Goal: Task Accomplishment & Management: Use online tool/utility

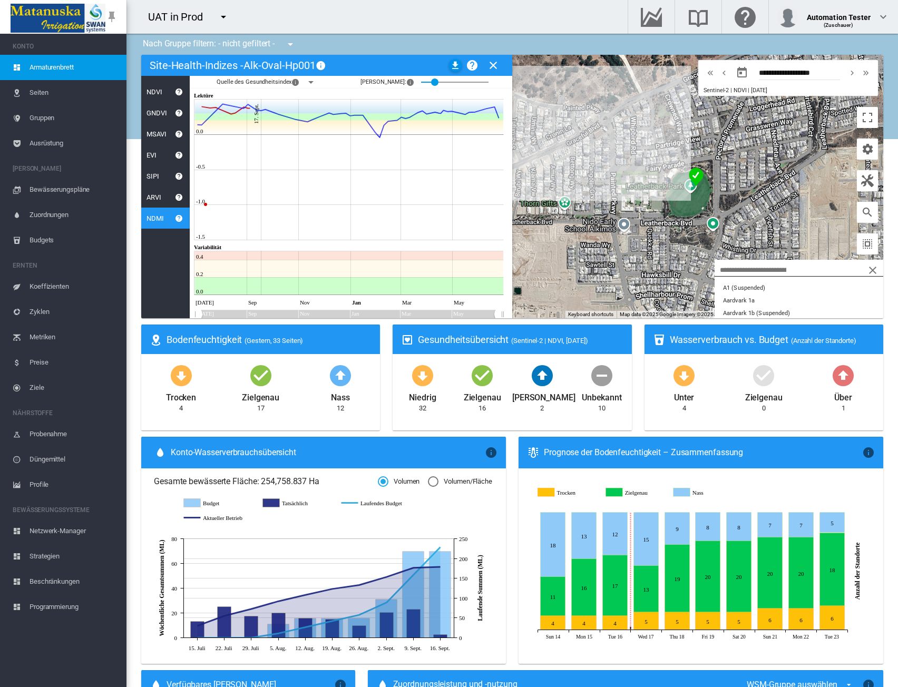
scroll to position [53, 0]
click at [866, 15] on div "Automation Tester" at bounding box center [839, 13] width 64 height 11
drag, startPoint x: 831, startPoint y: 49, endPoint x: 847, endPoint y: 46, distance: 16.6
click at [831, 49] on button "Mein Profil" at bounding box center [821, 50] width 102 height 17
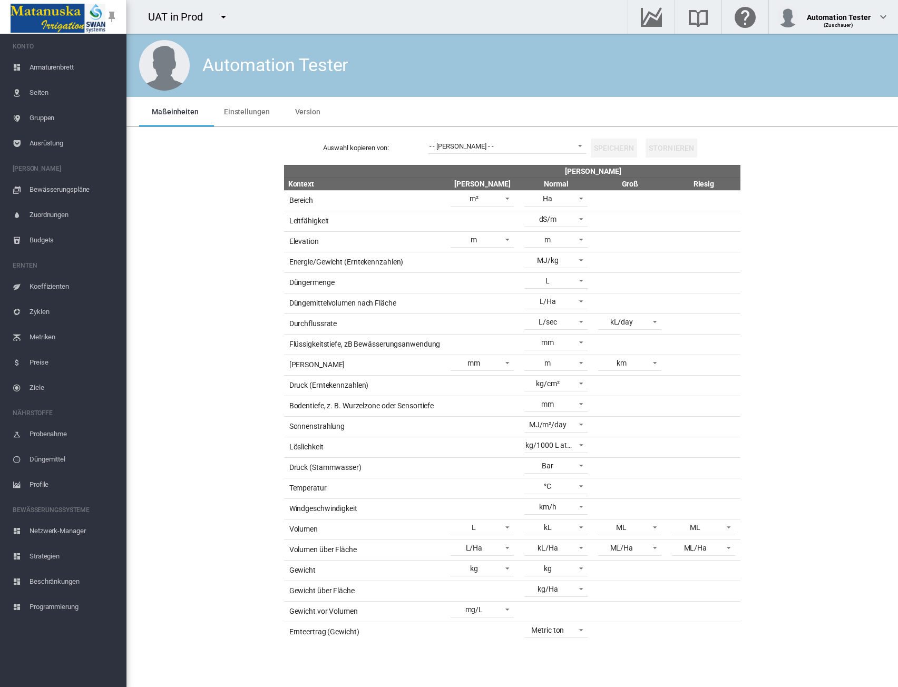
click at [232, 117] on md-tab-item "Einstellungen" at bounding box center [246, 112] width 71 height 30
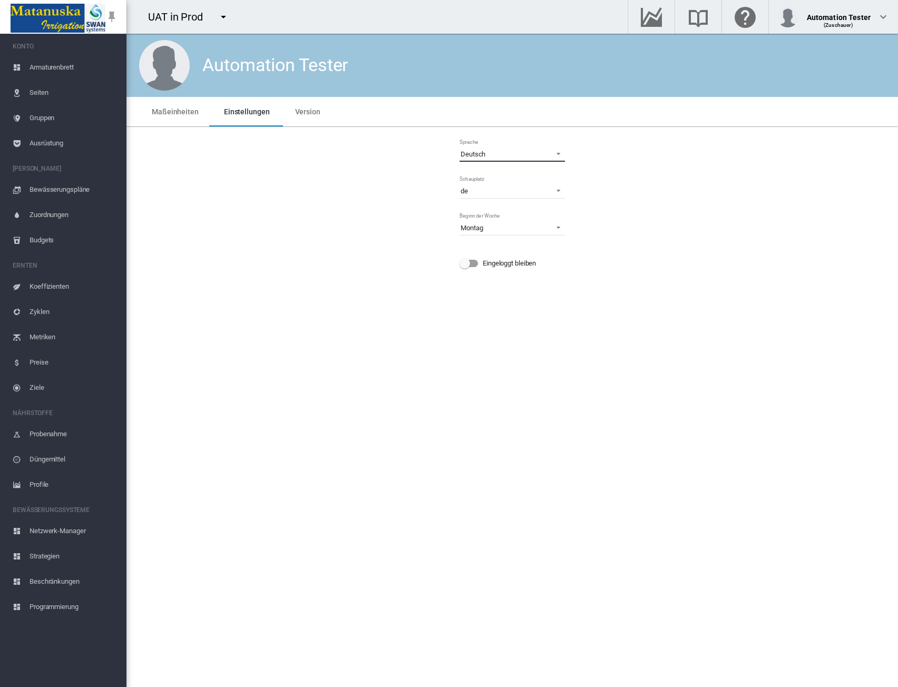
click at [488, 151] on span "Deutsch" at bounding box center [504, 154] width 86 height 9
click at [489, 183] on md-option "English" at bounding box center [513, 179] width 122 height 25
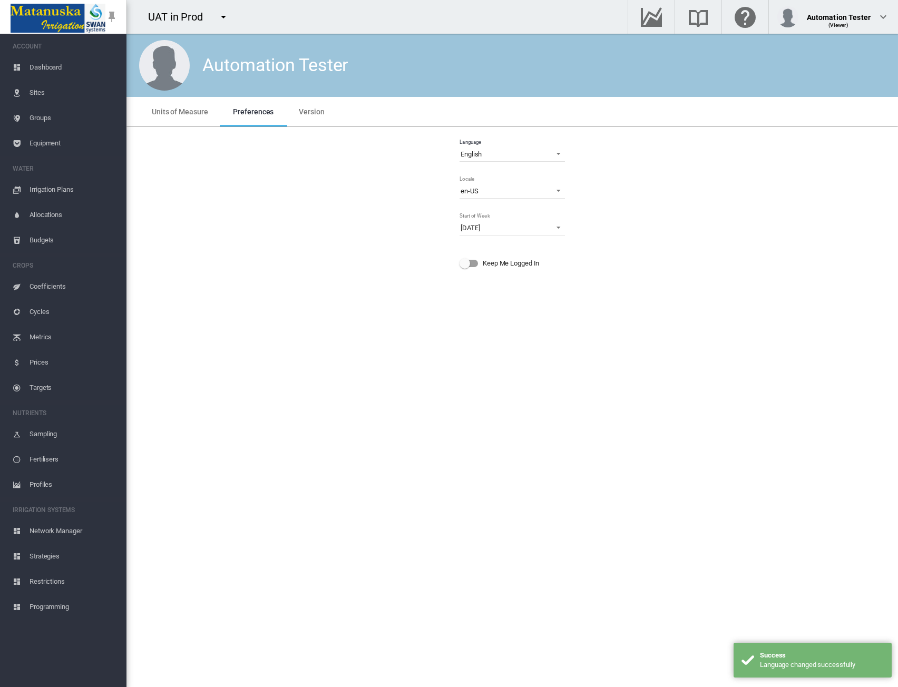
click at [650, 203] on div "Language English Locale en-US en en-AU en-BR en-CN en-CZ en-DE en-DK en-ES en-F…" at bounding box center [512, 207] width 755 height 145
click at [36, 142] on span "Equipment" at bounding box center [74, 143] width 89 height 25
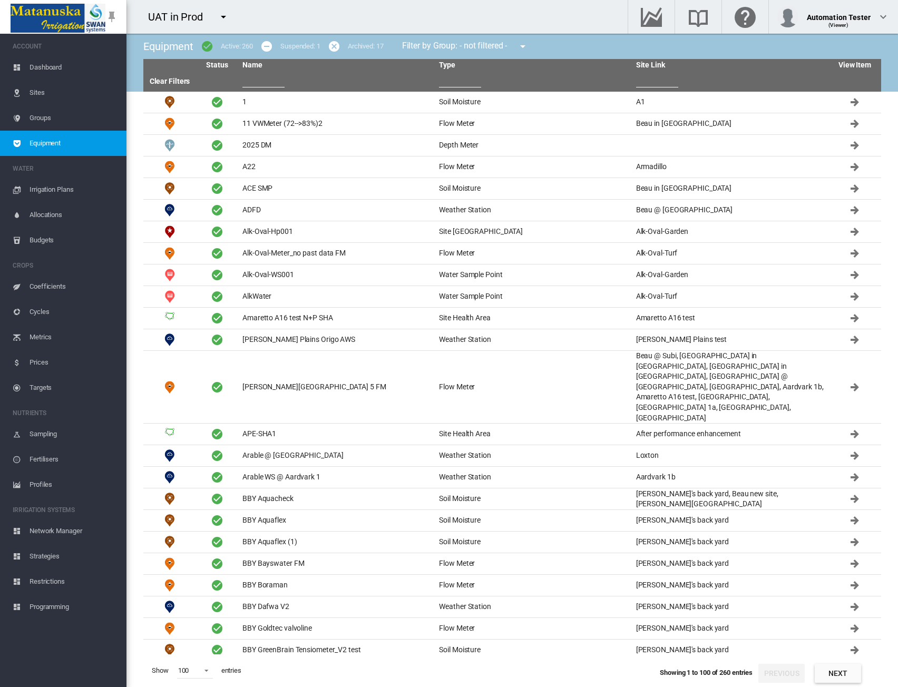
click at [224, 13] on md-icon "icon-menu-down" at bounding box center [223, 17] width 13 height 13
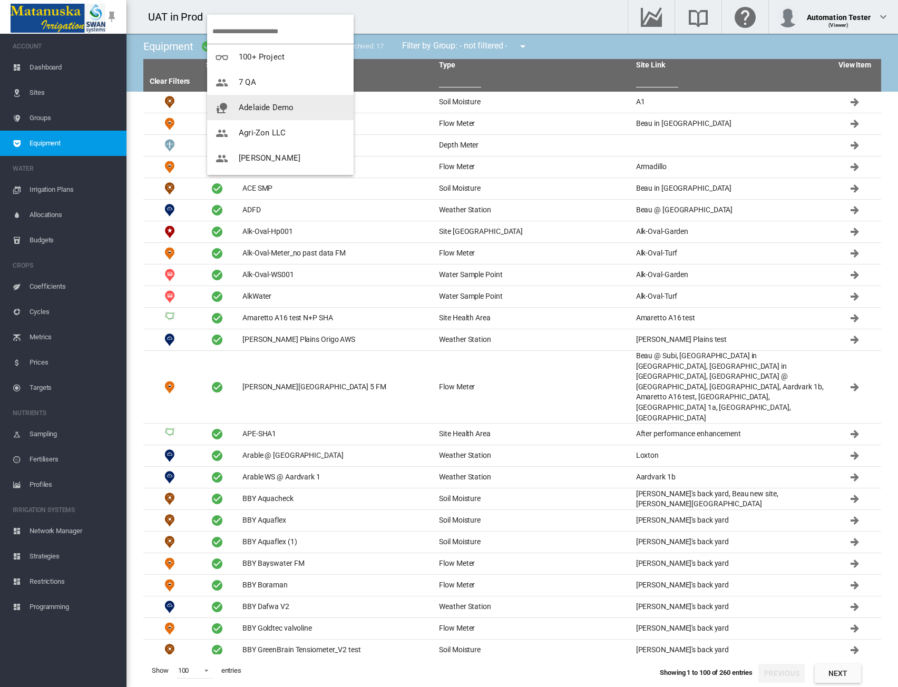
click at [265, 106] on span "Adelaide Demo" at bounding box center [266, 107] width 55 height 9
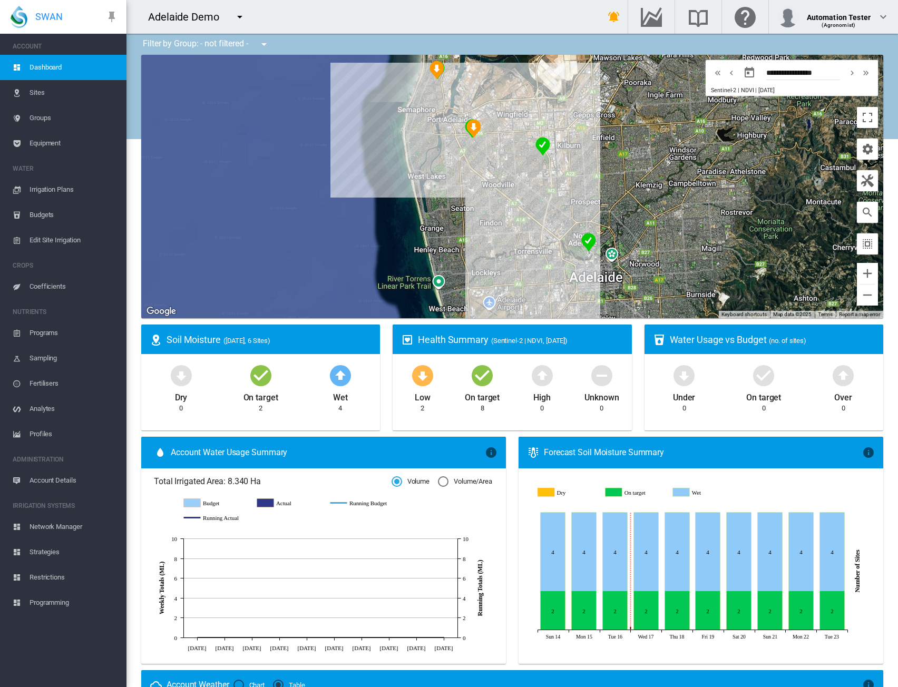
click at [40, 141] on span "Equipment" at bounding box center [74, 143] width 89 height 25
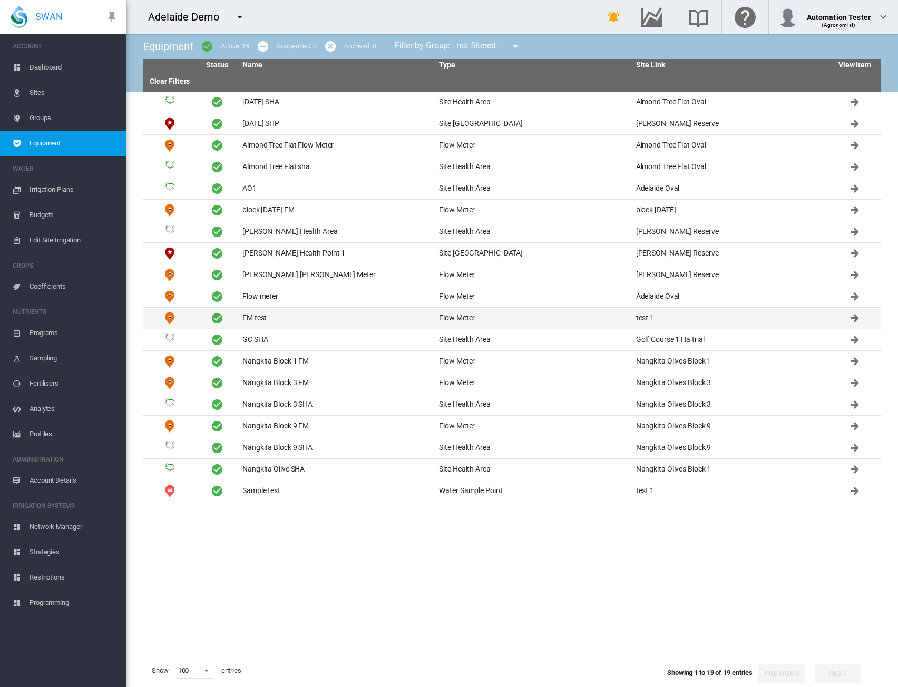
click at [304, 323] on td "FM test" at bounding box center [336, 318] width 197 height 21
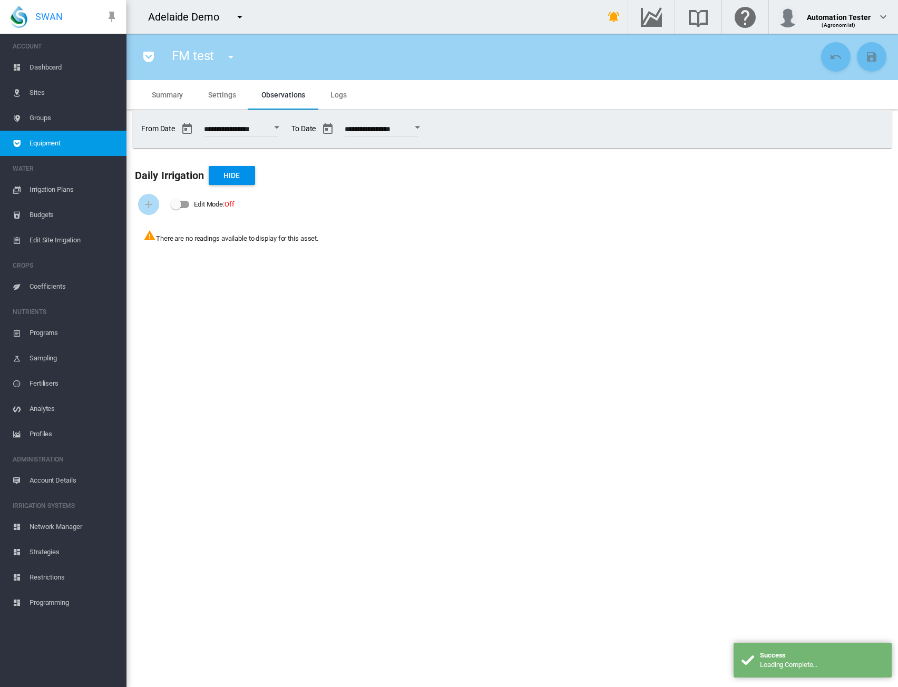
click at [220, 96] on span "Settings" at bounding box center [221, 95] width 27 height 8
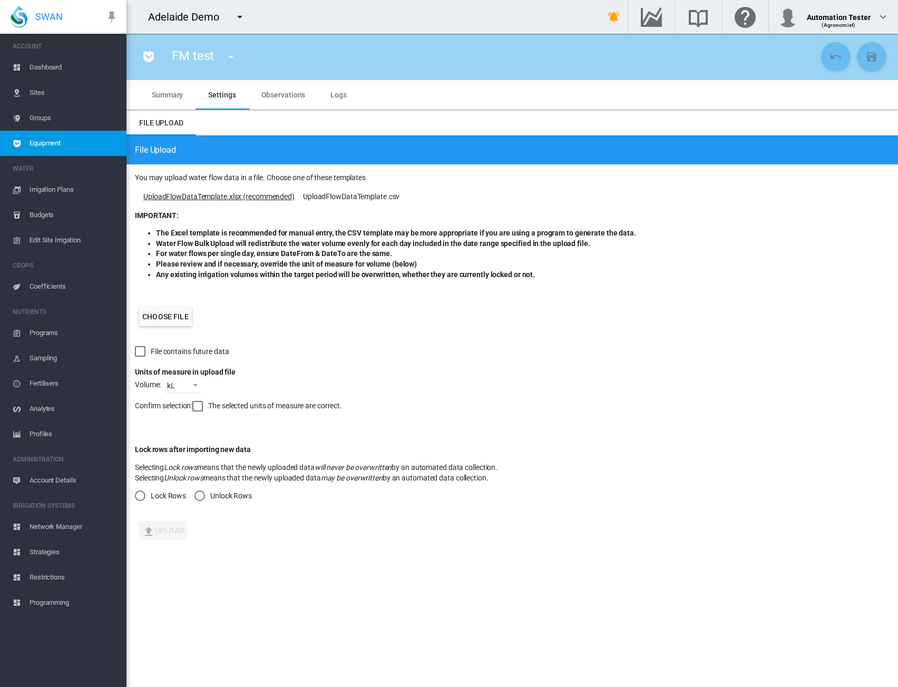
click at [208, 196] on link "UploadFlowDataTemplate.xlsx (recommended)" at bounding box center [218, 197] width 151 height 11
click at [164, 316] on label "Choose file" at bounding box center [165, 316] width 53 height 19
click at [0, 0] on input "Choose file" at bounding box center [0, 0] width 0 height 0
click at [196, 384] on span at bounding box center [192, 384] width 13 height 9
click at [375, 361] on md-backdrop at bounding box center [449, 343] width 898 height 687
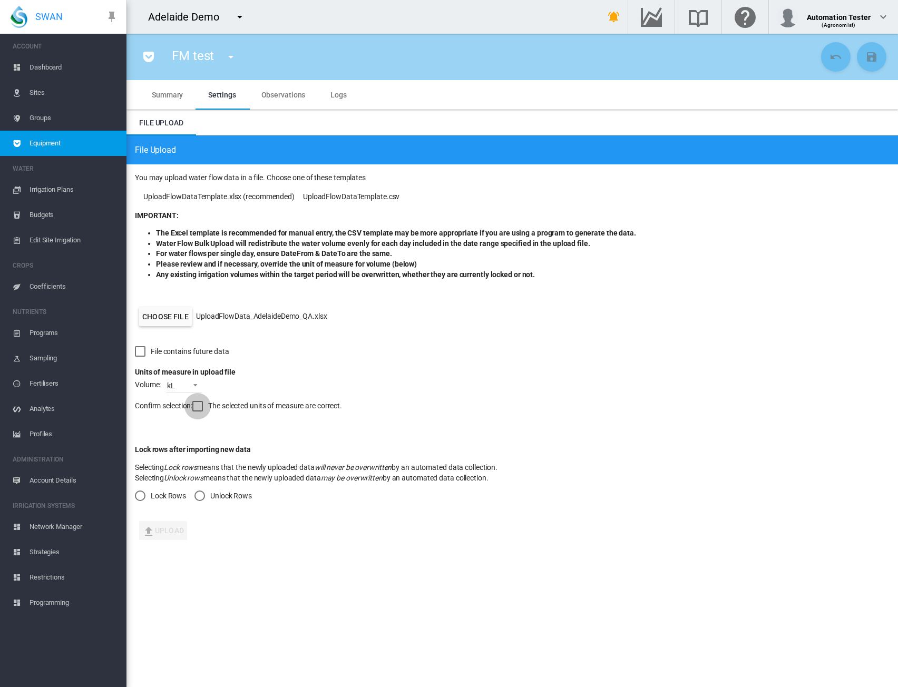
click at [201, 407] on div at bounding box center [197, 406] width 11 height 11
click at [203, 498] on div "Unlock Rows" at bounding box center [200, 496] width 11 height 11
click at [156, 540] on button "Upload" at bounding box center [163, 530] width 48 height 19
click at [341, 538] on form "You may upload water flow data in a file. Choose one of these templates UploadF…" at bounding box center [513, 357] width 772 height 387
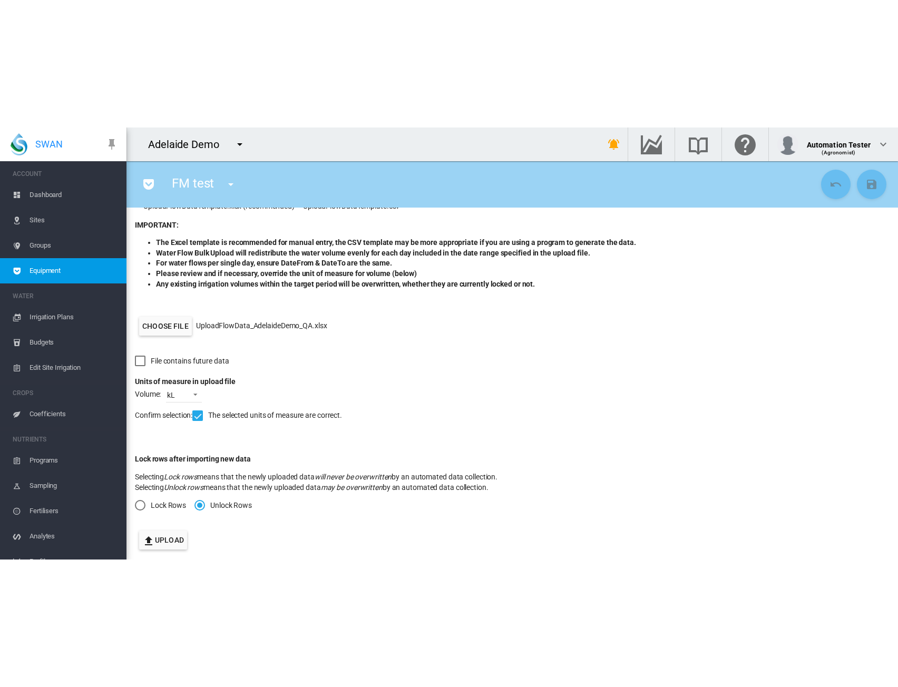
scroll to position [120, 0]
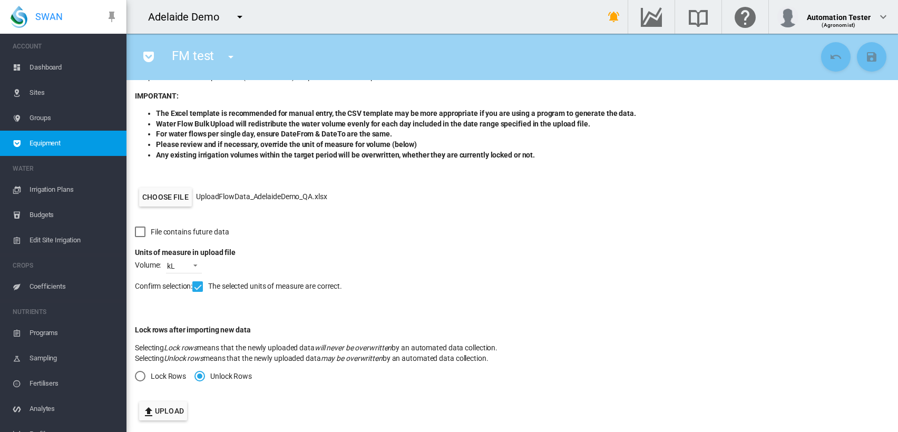
click at [160, 411] on button "Upload" at bounding box center [163, 411] width 48 height 19
click at [146, 376] on md-radio-button "Lock Rows" at bounding box center [160, 376] width 51 height 11
click at [154, 410] on md-icon "icon-upload" at bounding box center [148, 412] width 13 height 13
click at [202, 371] on div "Unlock Rows" at bounding box center [200, 376] width 11 height 11
click at [254, 401] on form "You may upload water flow data in a file. Choose one of these templates UploadF…" at bounding box center [513, 238] width 772 height 387
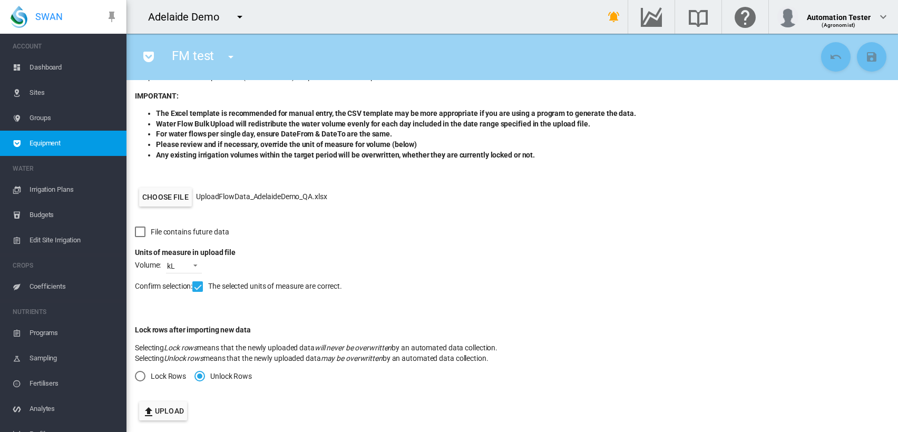
scroll to position [0, 0]
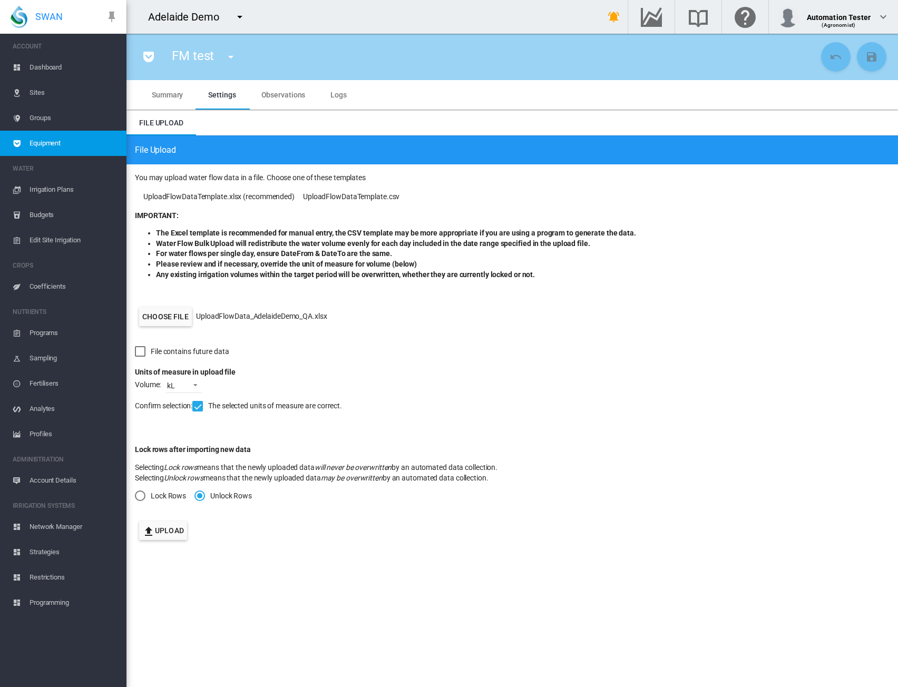
click at [253, 22] on div "Adelaide Demo" at bounding box center [355, 17] width 457 height 34
click at [238, 21] on md-icon "icon-menu-down" at bounding box center [240, 17] width 13 height 13
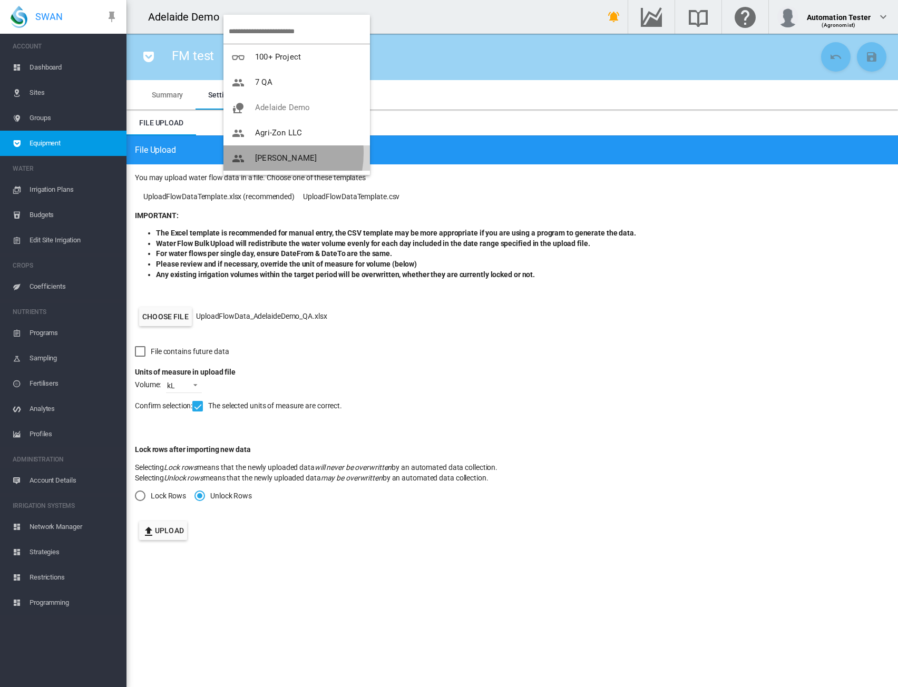
drag, startPoint x: 258, startPoint y: 152, endPoint x: 358, endPoint y: 127, distance: 102.8
click at [258, 152] on button "Allan Brothers" at bounding box center [297, 157] width 147 height 25
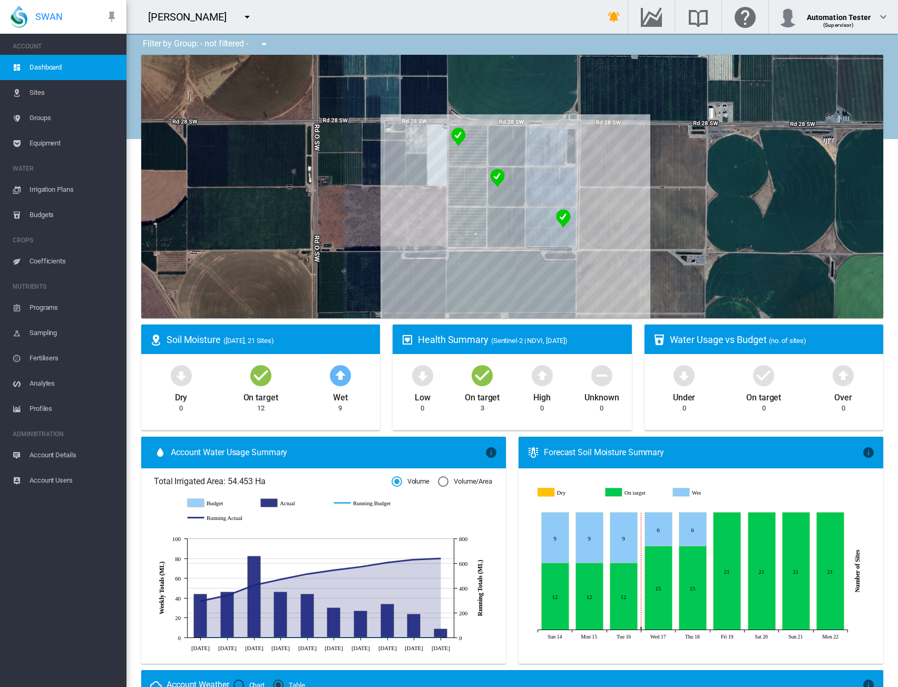
click at [58, 141] on span "Equipment" at bounding box center [74, 143] width 89 height 25
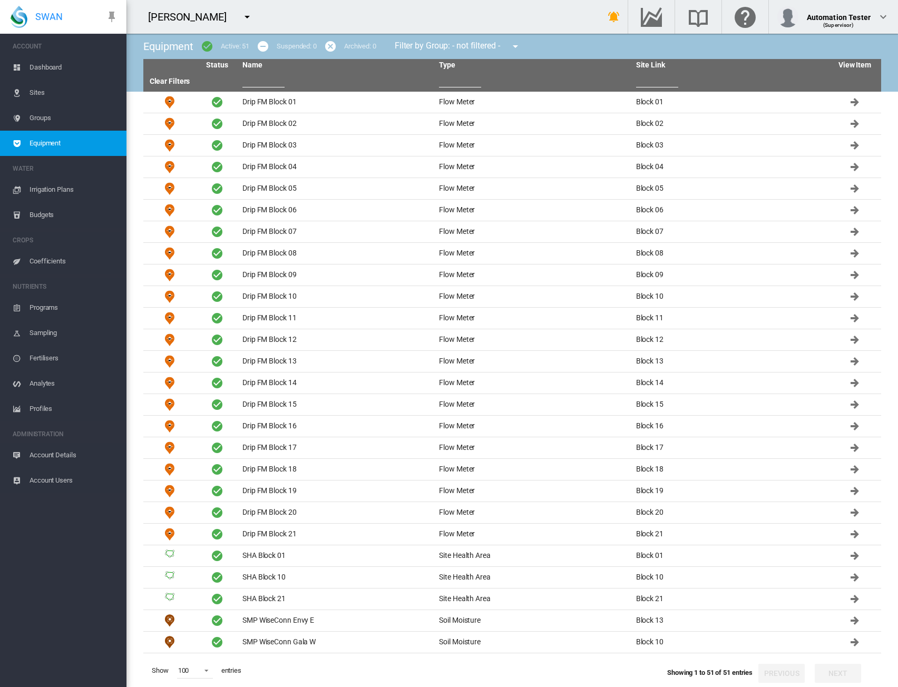
click at [452, 76] on input "text" at bounding box center [460, 80] width 42 height 16
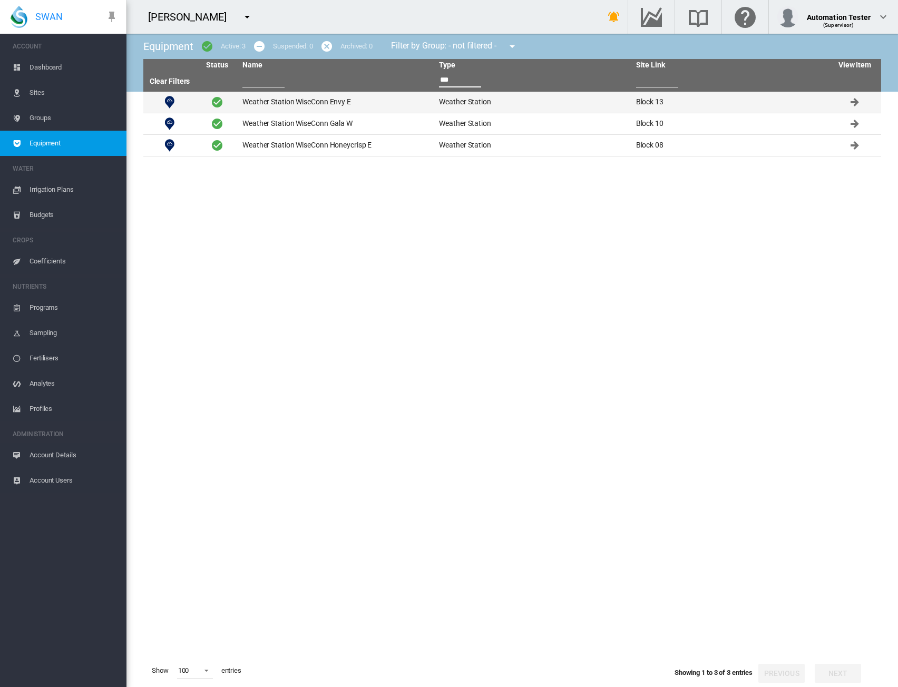
type input "***"
click at [341, 102] on td "Weather Station WiseConn Envy E" at bounding box center [336, 102] width 197 height 21
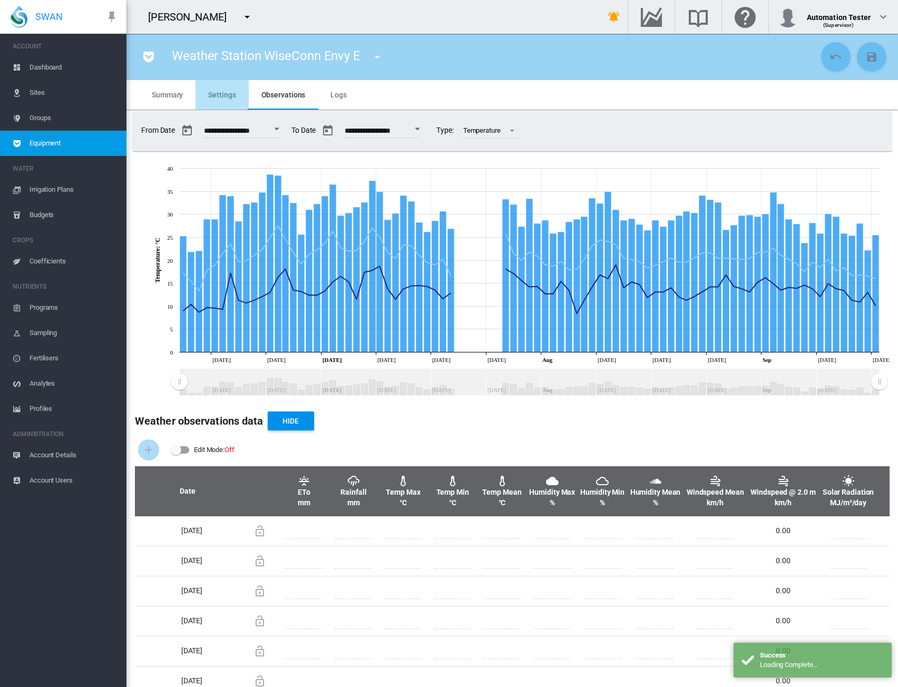
click at [217, 98] on span "Settings" at bounding box center [221, 95] width 27 height 8
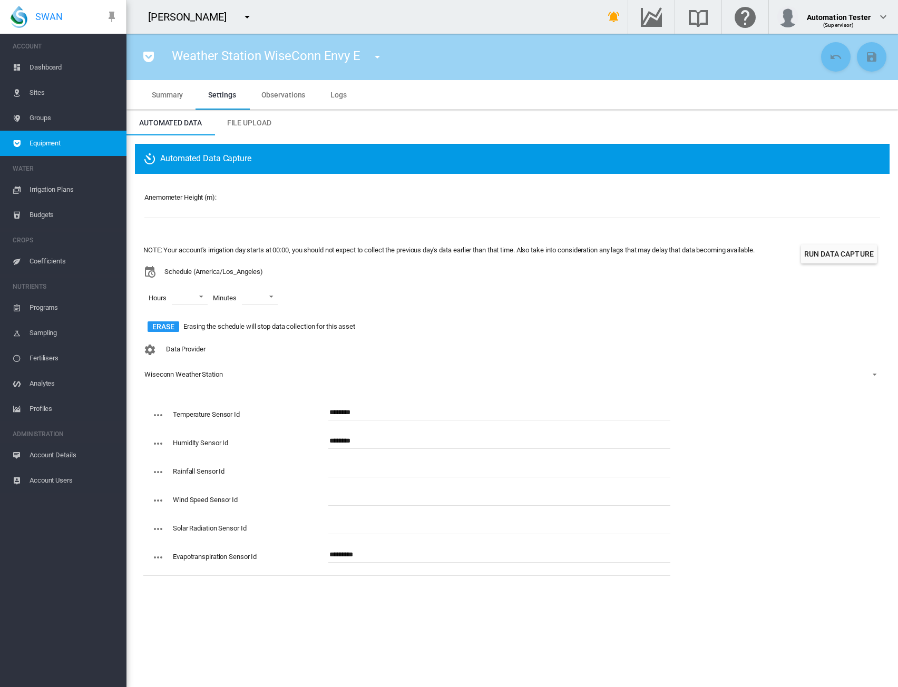
click at [253, 119] on span "File Upload" at bounding box center [249, 123] width 44 height 8
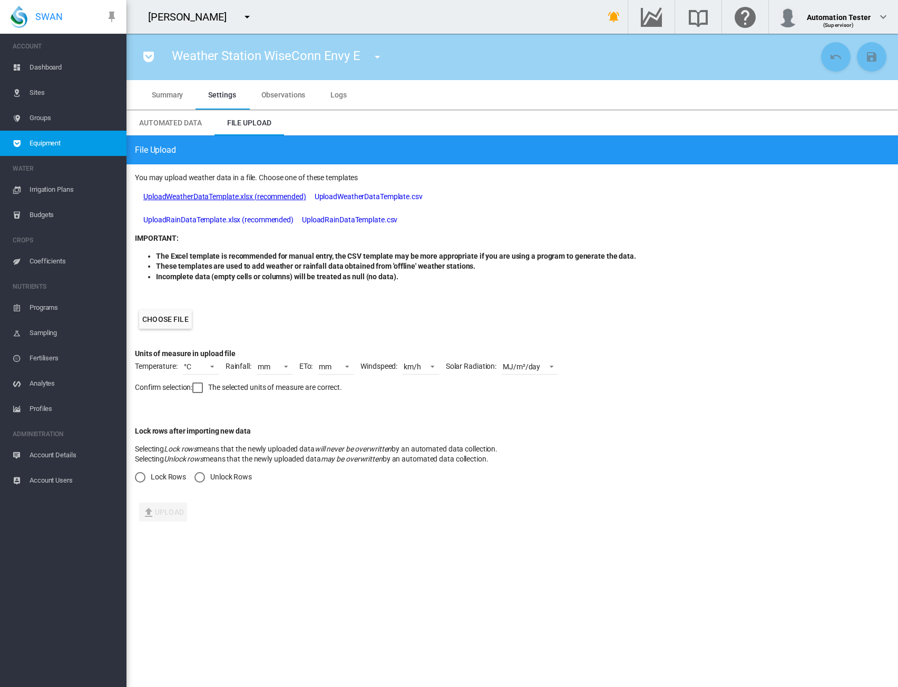
click at [246, 198] on link "UploadWeatherDataTemplate.xlsx (recommended)" at bounding box center [224, 197] width 163 height 11
click at [646, 327] on div "Choose file" at bounding box center [512, 319] width 755 height 59
click at [173, 320] on label "Choose file" at bounding box center [165, 319] width 53 height 19
click at [0, 0] on input "Choose file" at bounding box center [0, 0] width 0 height 0
click at [200, 389] on div at bounding box center [197, 388] width 11 height 11
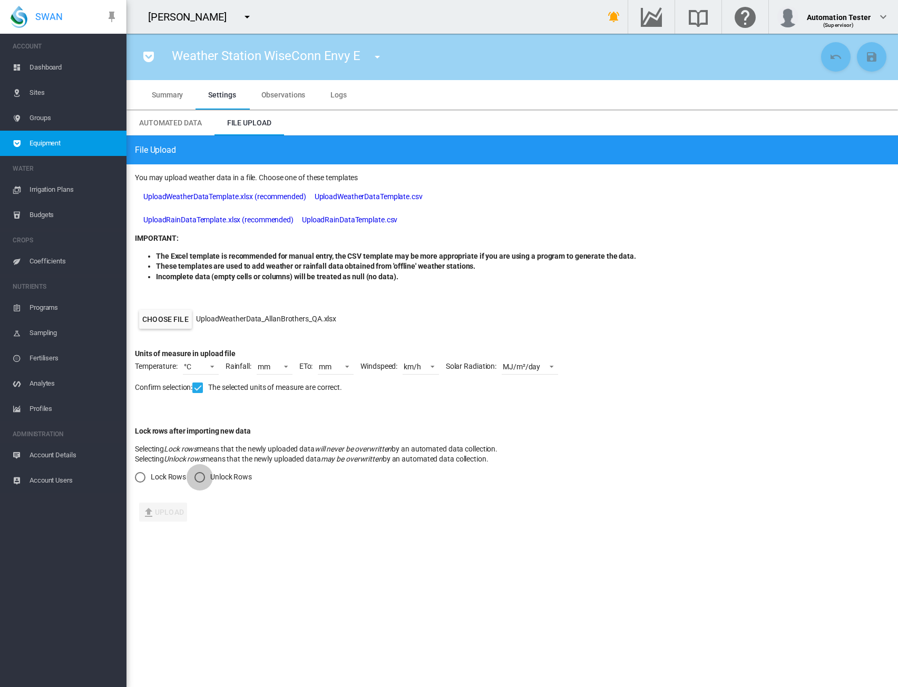
click at [199, 480] on div "Unlock Rows" at bounding box center [200, 477] width 11 height 11
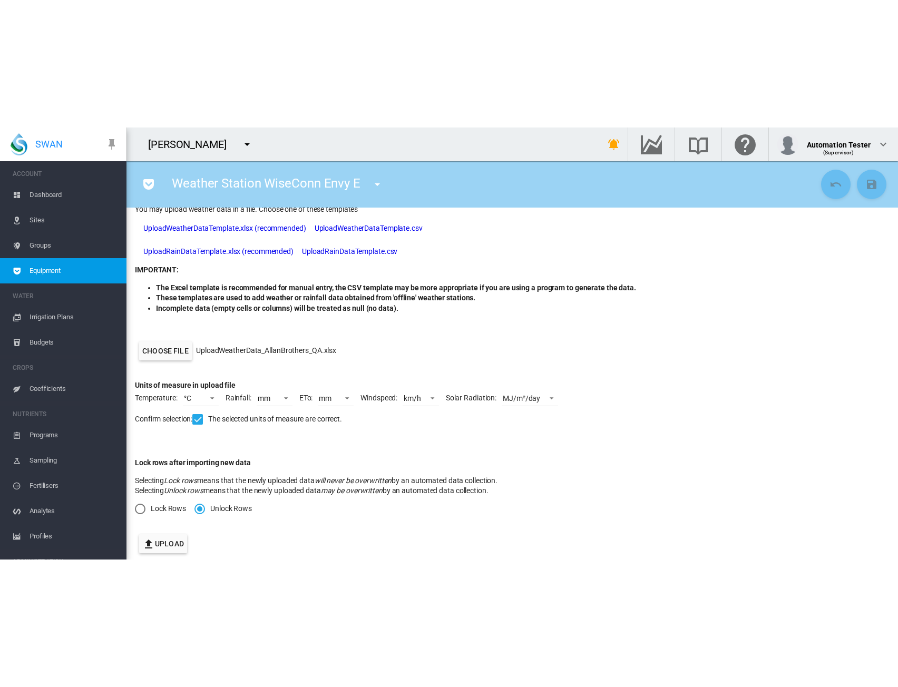
scroll to position [101, 0]
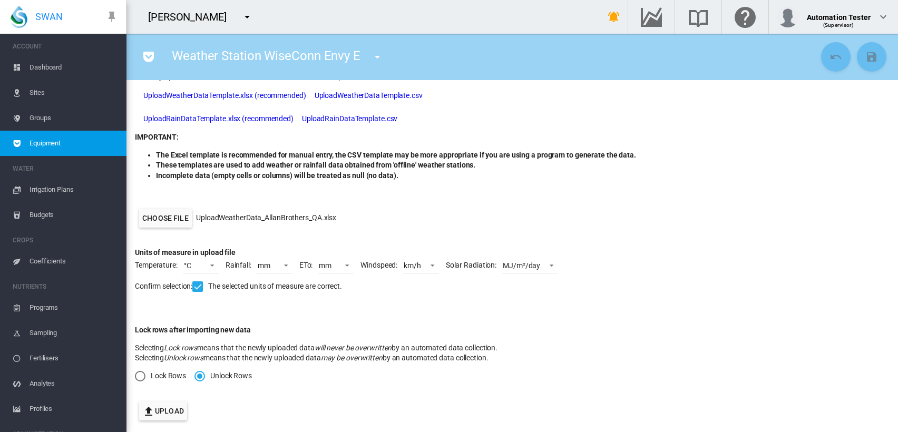
click at [154, 409] on md-icon "icon-upload" at bounding box center [148, 411] width 13 height 13
click at [241, 16] on md-icon "icon-menu-down" at bounding box center [247, 17] width 13 height 13
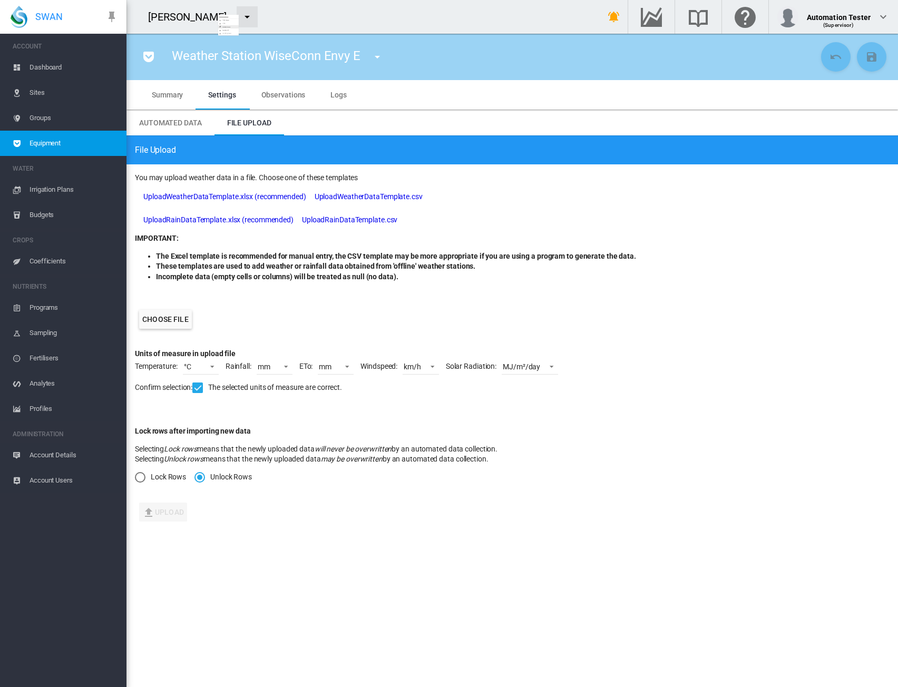
scroll to position [0, 0]
click at [568, 124] on md-backdrop at bounding box center [449, 343] width 898 height 687
click at [337, 13] on div "Allan Brothers" at bounding box center [355, 17] width 457 height 34
click at [241, 15] on md-icon "icon-menu-down" at bounding box center [247, 17] width 13 height 13
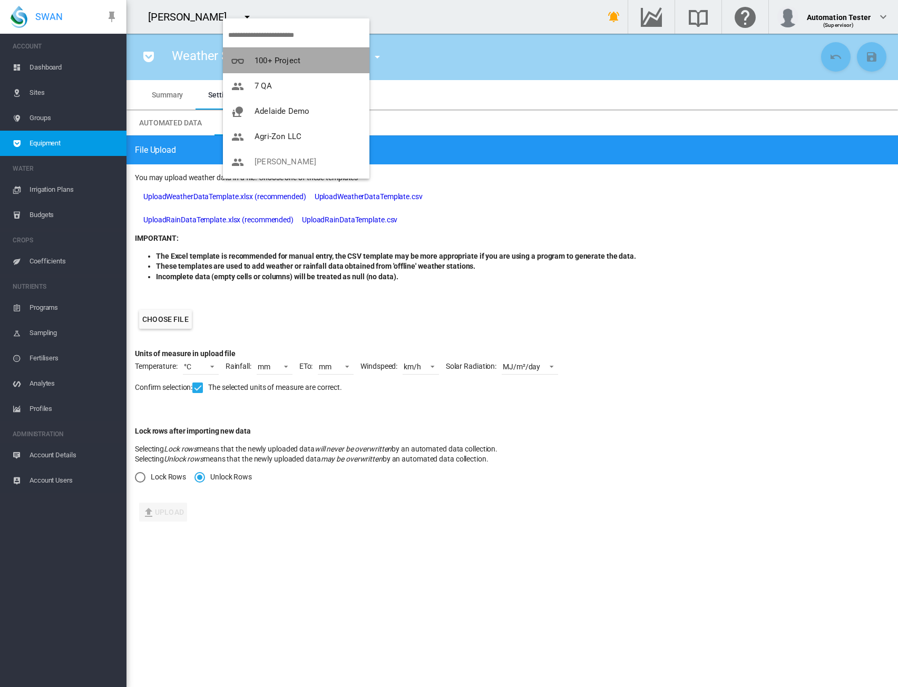
click at [299, 54] on button "100+ Project" at bounding box center [296, 60] width 147 height 25
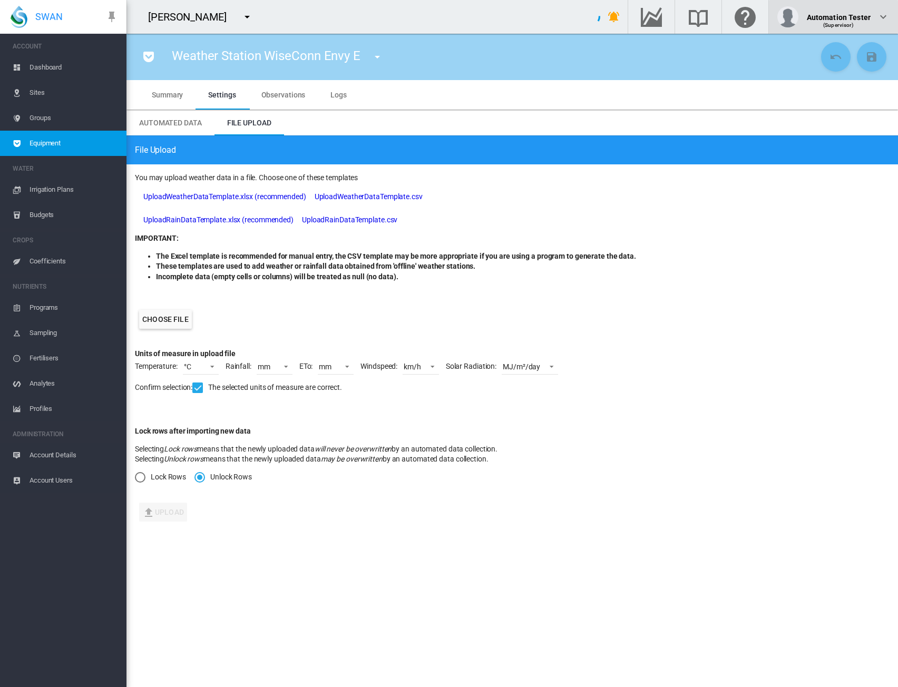
click at [835, 25] on span "(Supervisor)" at bounding box center [838, 25] width 31 height 6
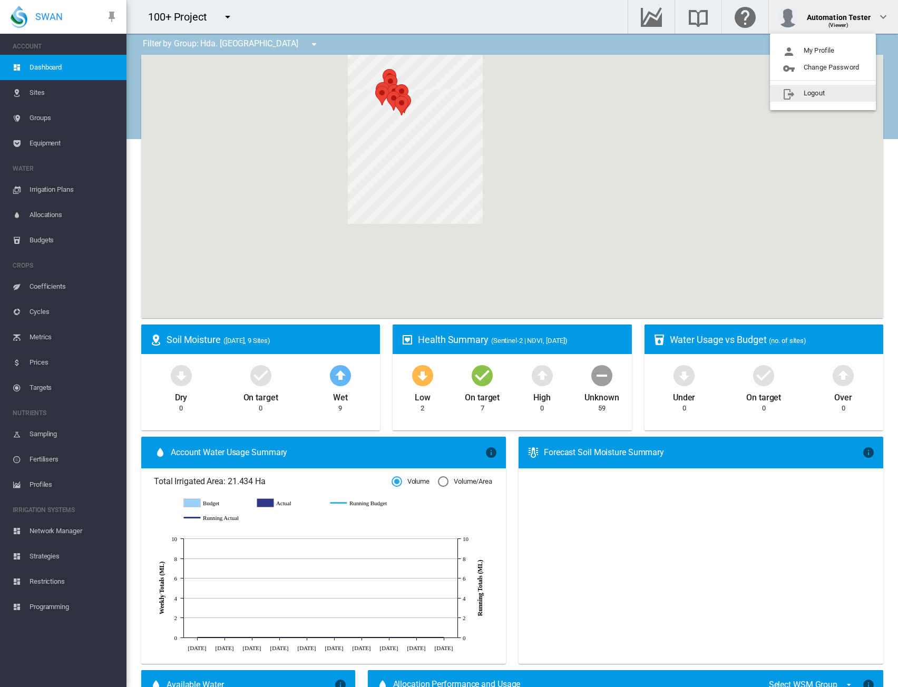
click at [426, 14] on md-backdrop at bounding box center [449, 343] width 898 height 687
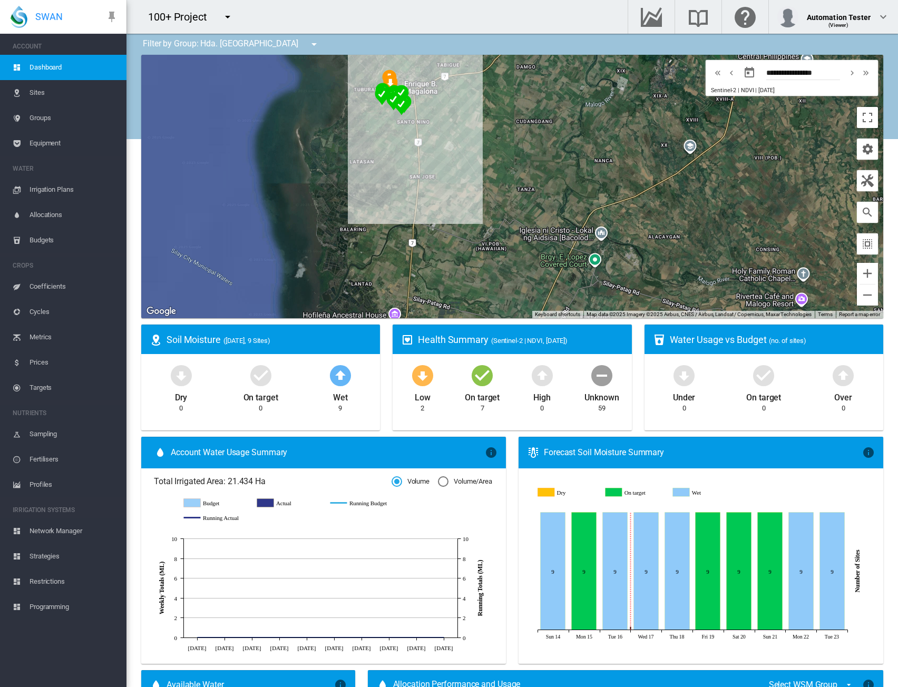
click at [226, 18] on md-icon "icon-menu-down" at bounding box center [227, 17] width 13 height 13
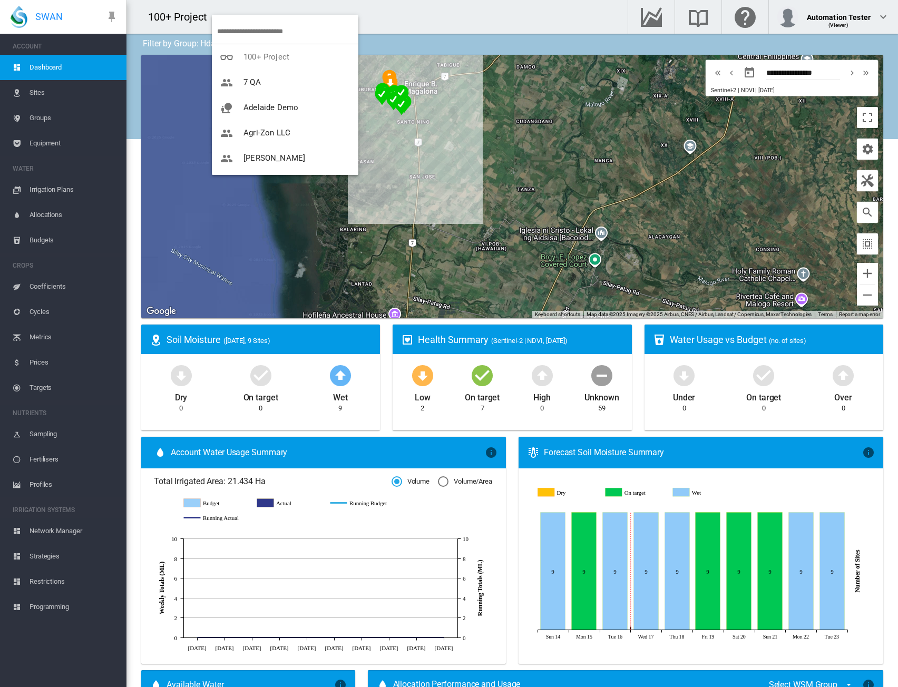
scroll to position [76, 0]
click at [445, 16] on md-backdrop at bounding box center [449, 343] width 898 height 687
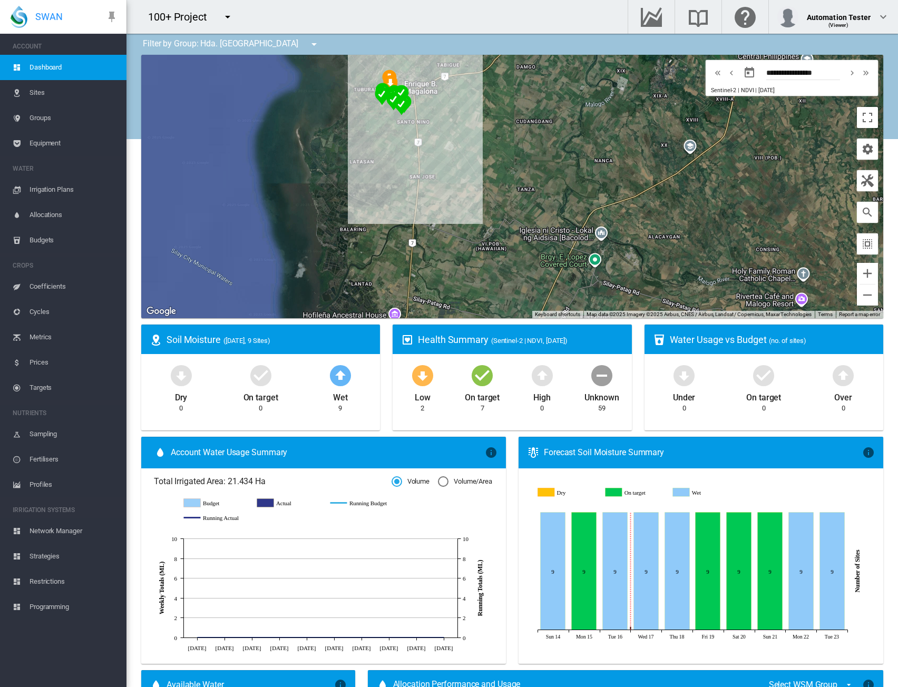
click at [252, 20] on div "100+ Project" at bounding box center [369, 17] width 484 height 34
click at [232, 16] on md-icon "icon-menu-down" at bounding box center [227, 17] width 13 height 13
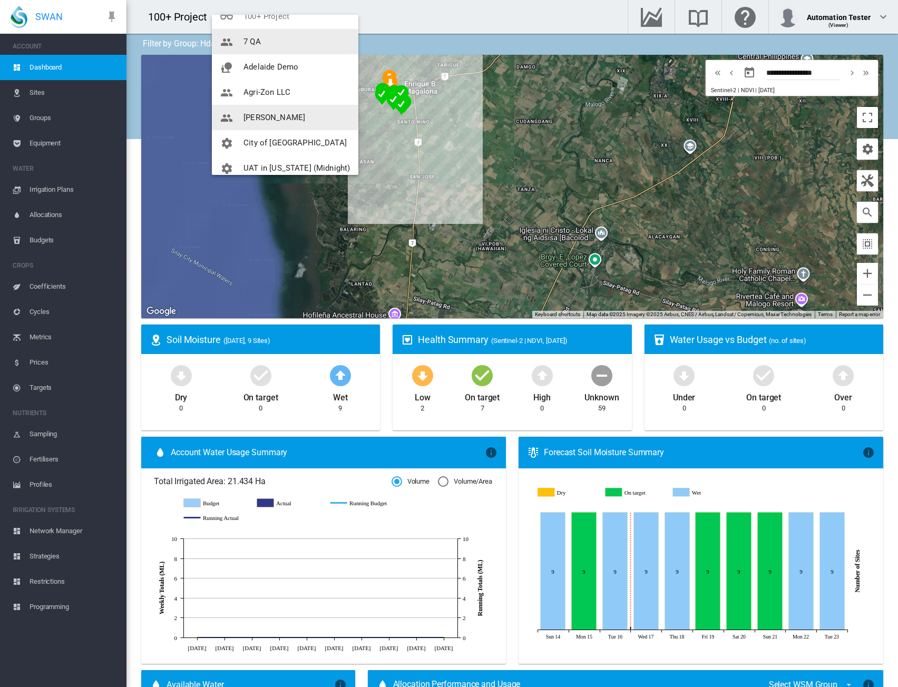
scroll to position [76, 0]
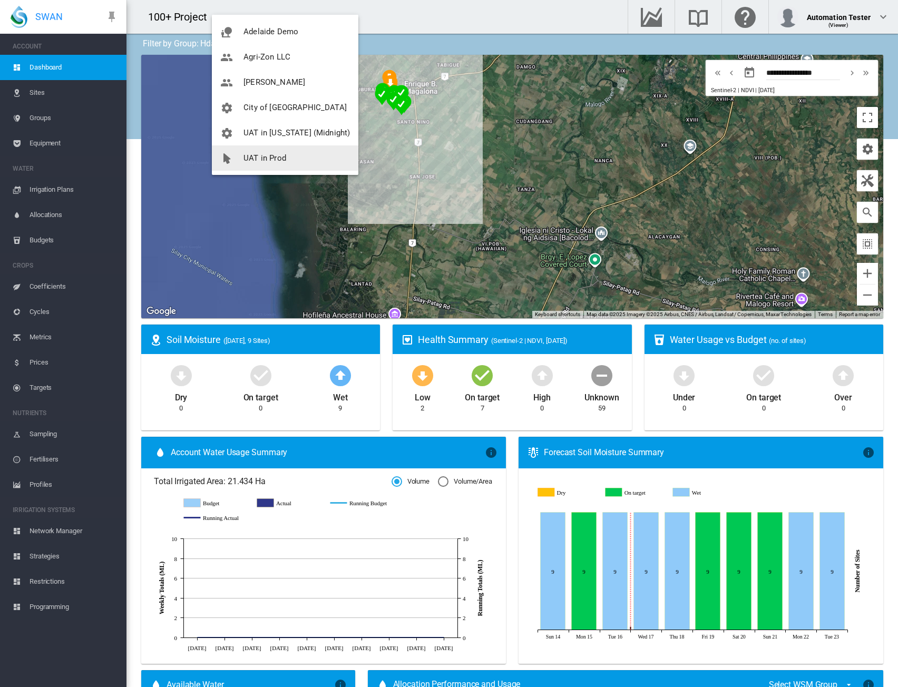
click at [259, 159] on span "UAT in Prod" at bounding box center [265, 157] width 43 height 9
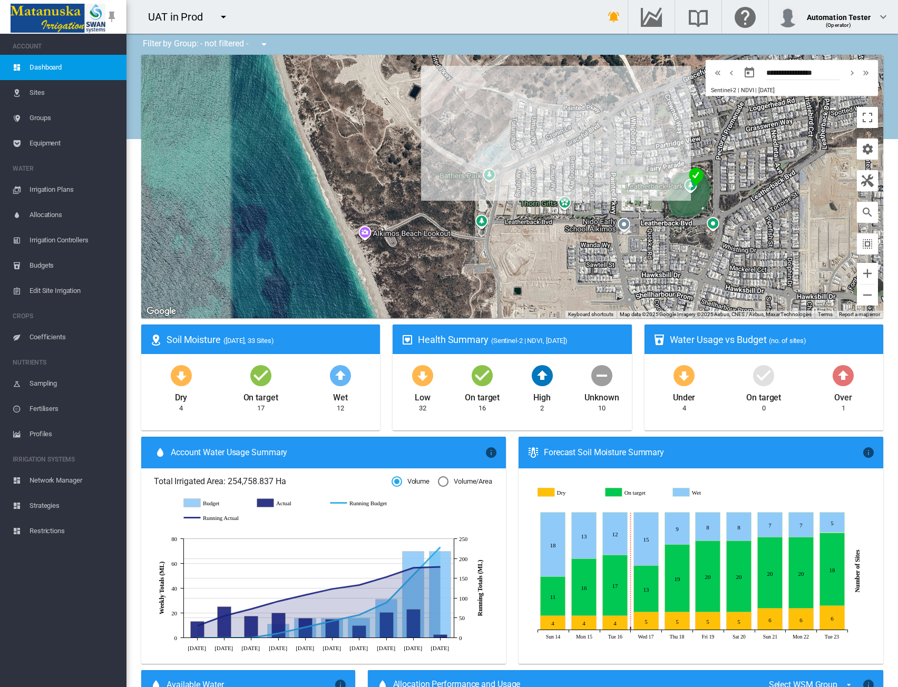
click at [51, 139] on span "Equipment" at bounding box center [74, 143] width 89 height 25
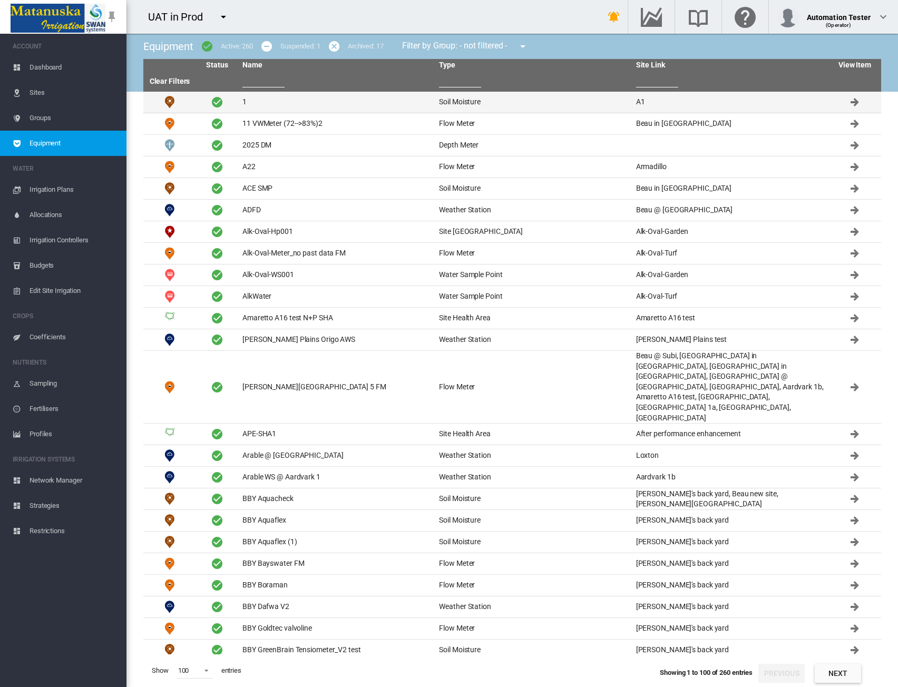
click at [286, 98] on td "1" at bounding box center [336, 102] width 197 height 21
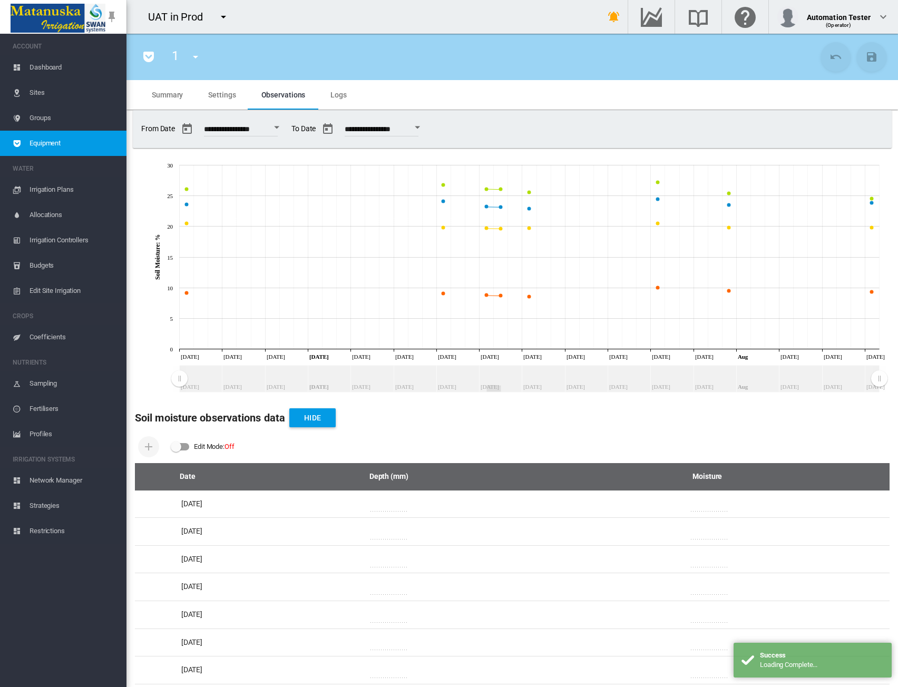
click at [211, 90] on md-tab-item "Settings" at bounding box center [222, 95] width 53 height 30
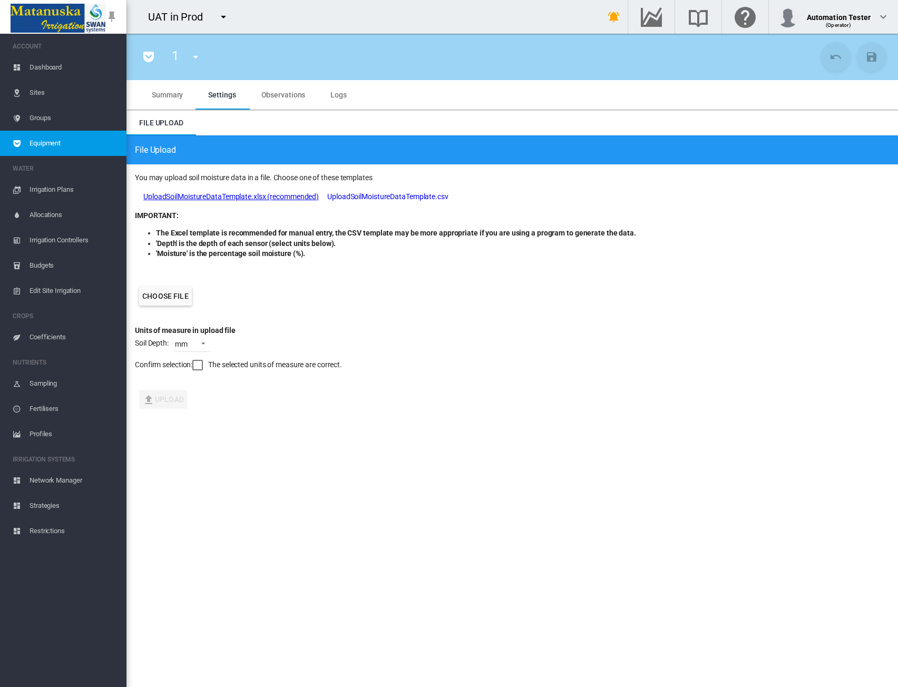
click at [244, 196] on link "UploadSoilMoistureDataTemplate.xlsx (recommended)" at bounding box center [231, 197] width 176 height 11
click at [321, 278] on div "Choose file" at bounding box center [512, 296] width 755 height 59
click at [172, 299] on label "Choose file" at bounding box center [165, 296] width 53 height 19
click at [0, 0] on input "Choose file" at bounding box center [0, 0] width 0 height 0
click at [200, 367] on div at bounding box center [197, 365] width 11 height 11
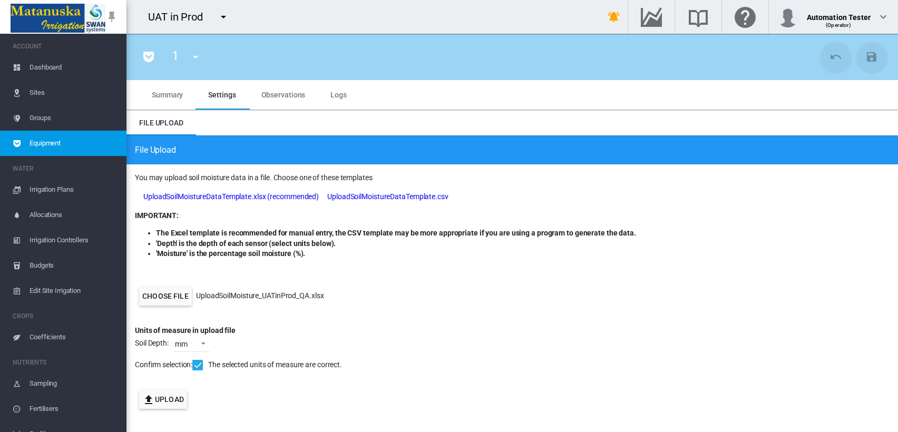
click at [257, 396] on form "You may upload soil moisture data in a file. Choose one of these templates Uplo…" at bounding box center [513, 292] width 772 height 256
click at [178, 398] on button "Upload" at bounding box center [163, 399] width 48 height 19
click at [453, 409] on form "You may upload soil moisture data in a file. Choose one of these templates Uplo…" at bounding box center [513, 292] width 772 height 256
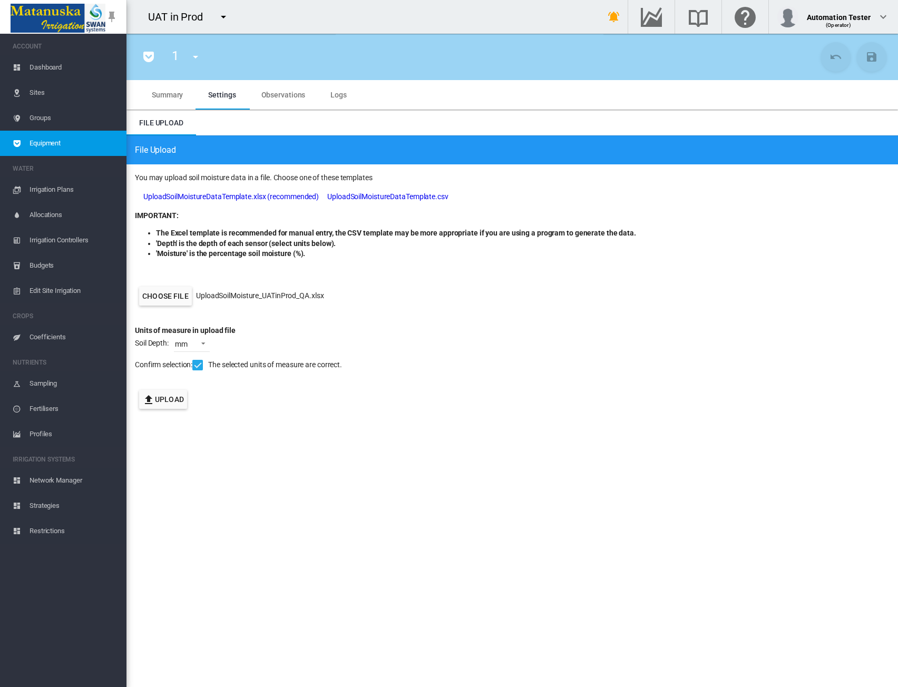
click at [221, 17] on md-icon "icon-menu-down" at bounding box center [223, 17] width 13 height 13
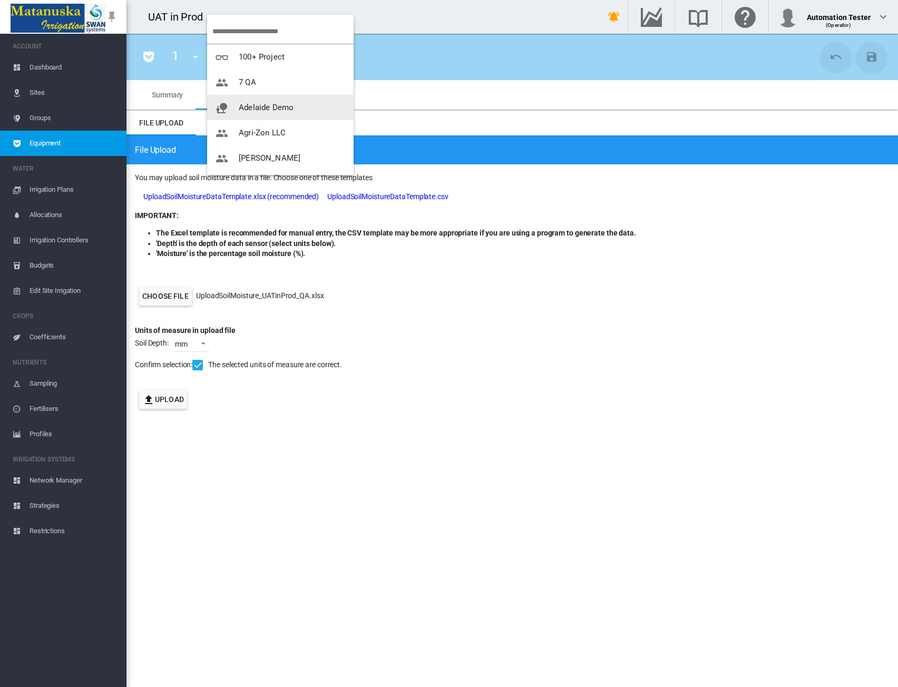
click at [295, 112] on button "Adelaide Demo" at bounding box center [280, 107] width 147 height 25
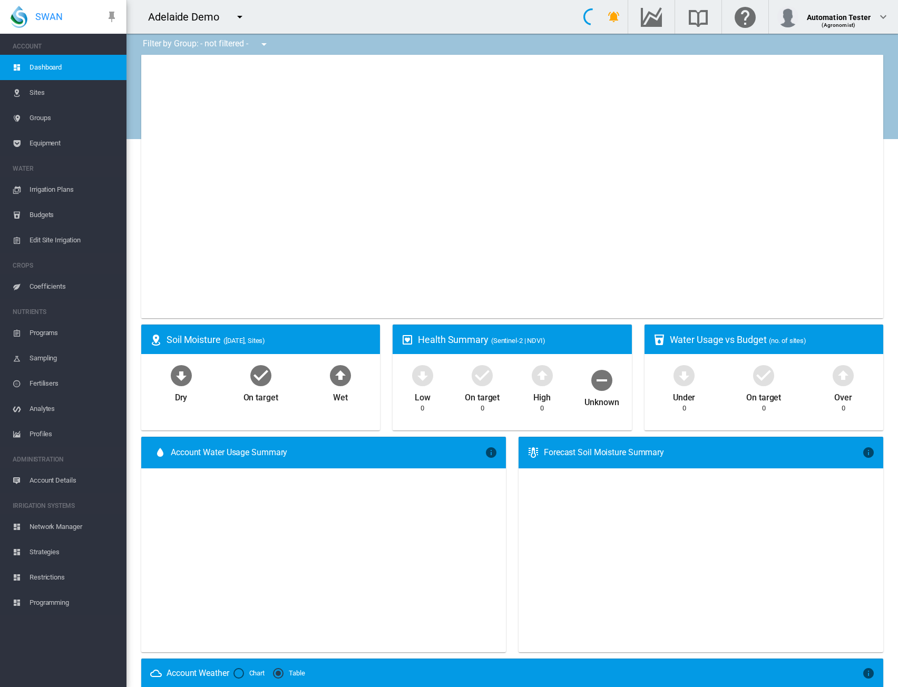
type input "**********"
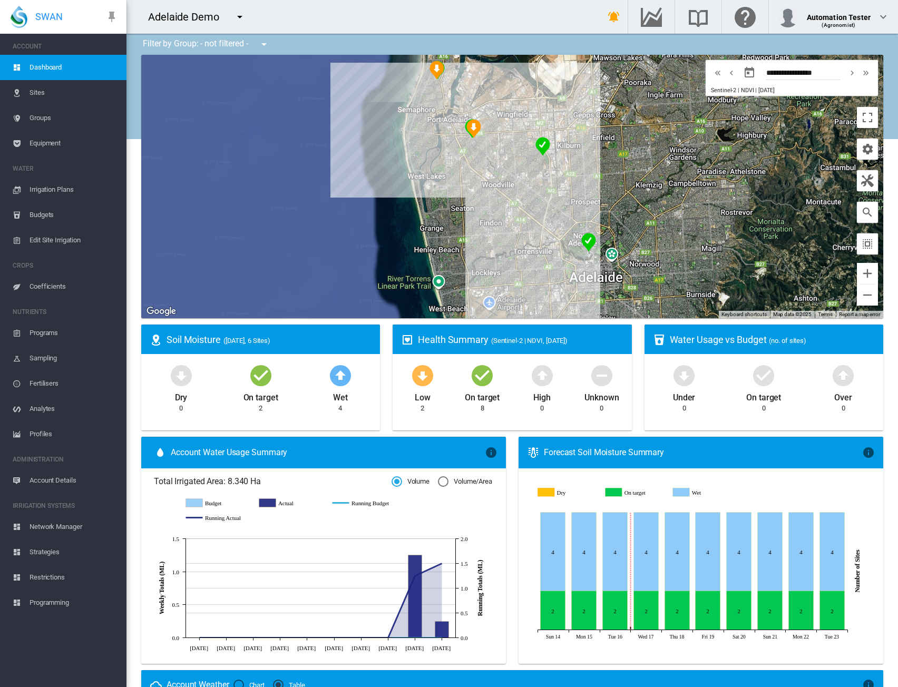
click at [247, 20] on button "button" at bounding box center [239, 16] width 21 height 21
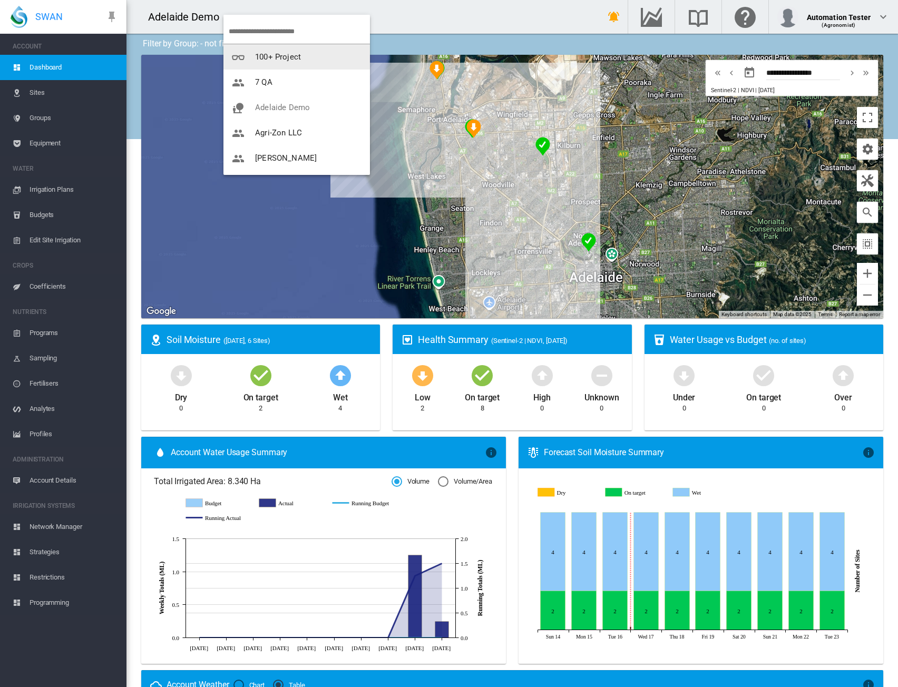
click at [250, 49] on button "100+ Project" at bounding box center [297, 56] width 147 height 25
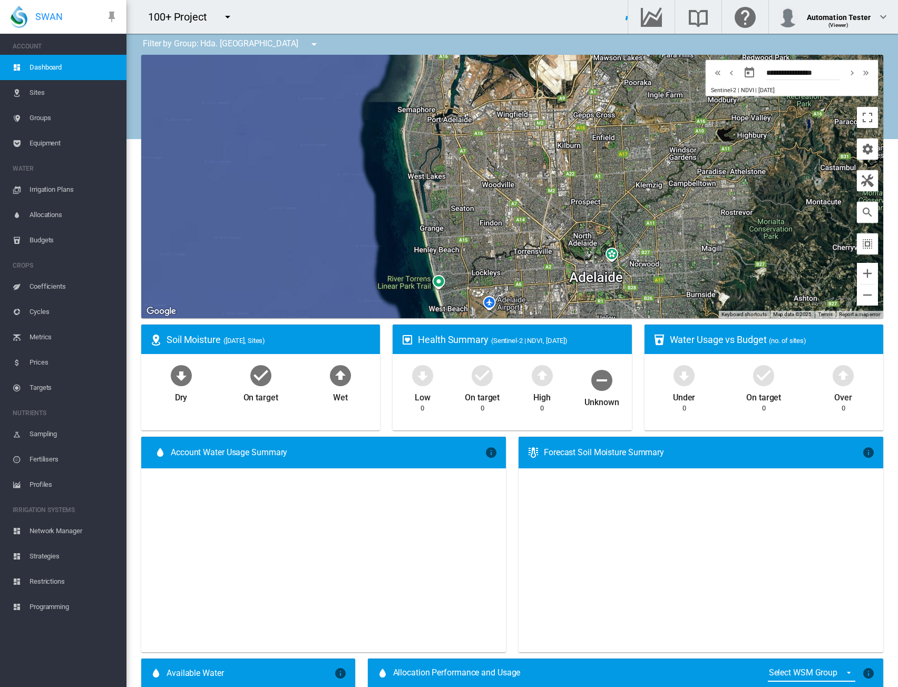
click at [33, 144] on span "Equipment" at bounding box center [74, 143] width 89 height 25
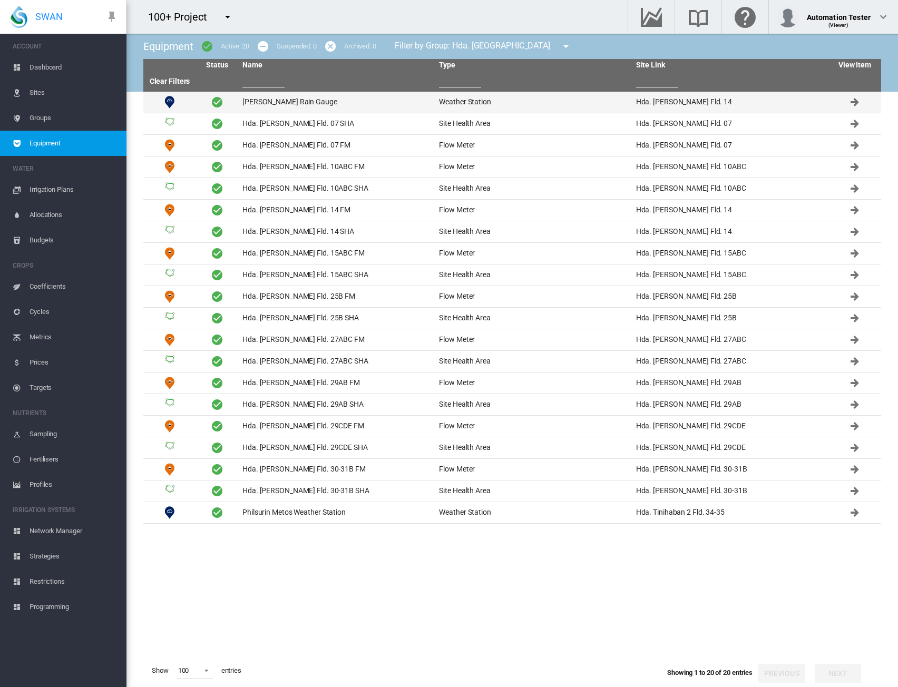
click at [269, 104] on td "Chiquita Rain Gauge" at bounding box center [336, 102] width 197 height 21
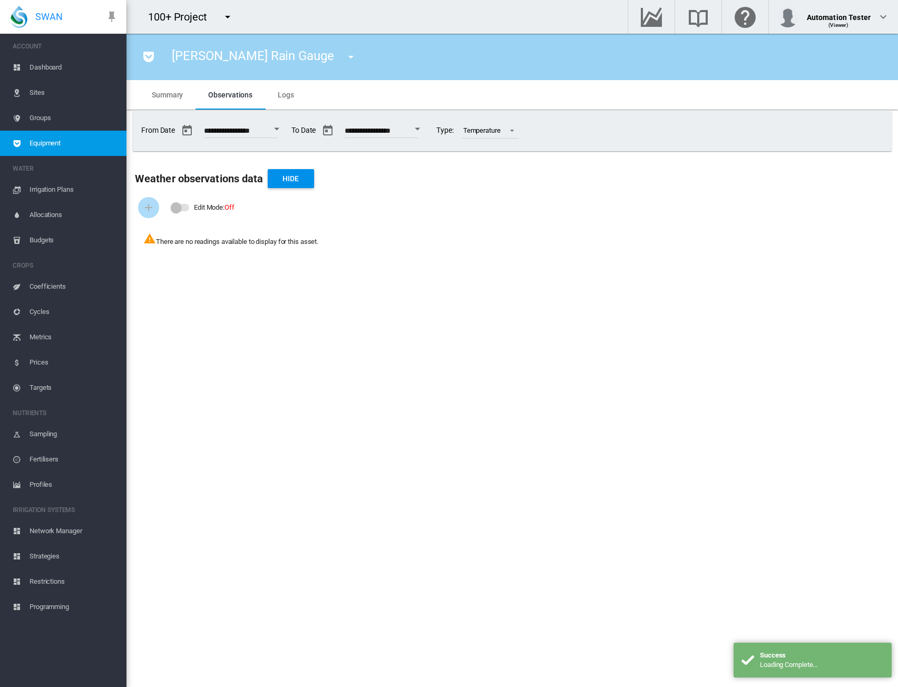
click at [176, 98] on span "Summary" at bounding box center [167, 95] width 31 height 8
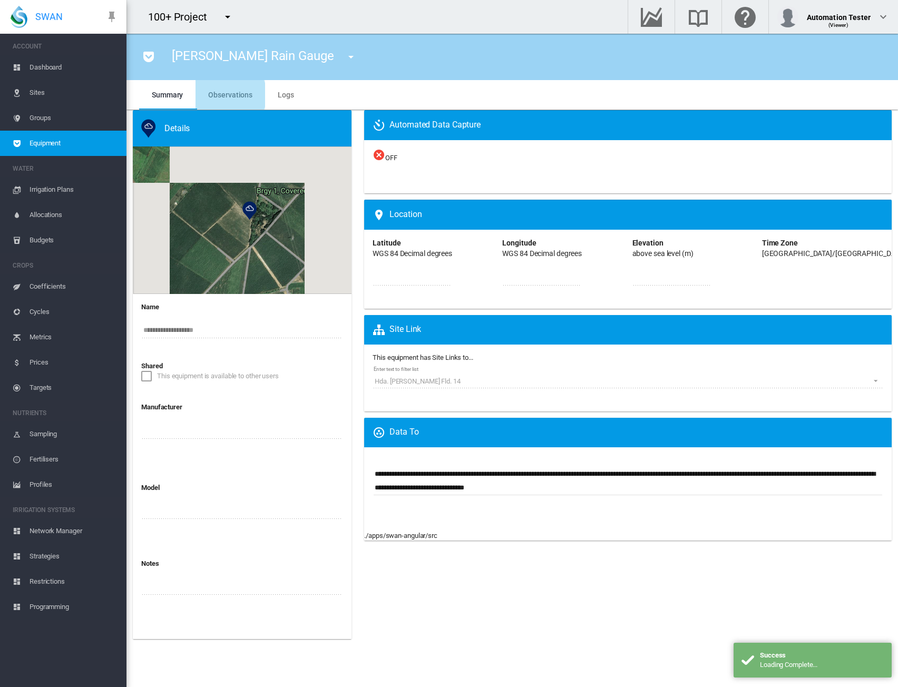
click at [227, 95] on span "Observations" at bounding box center [230, 95] width 44 height 8
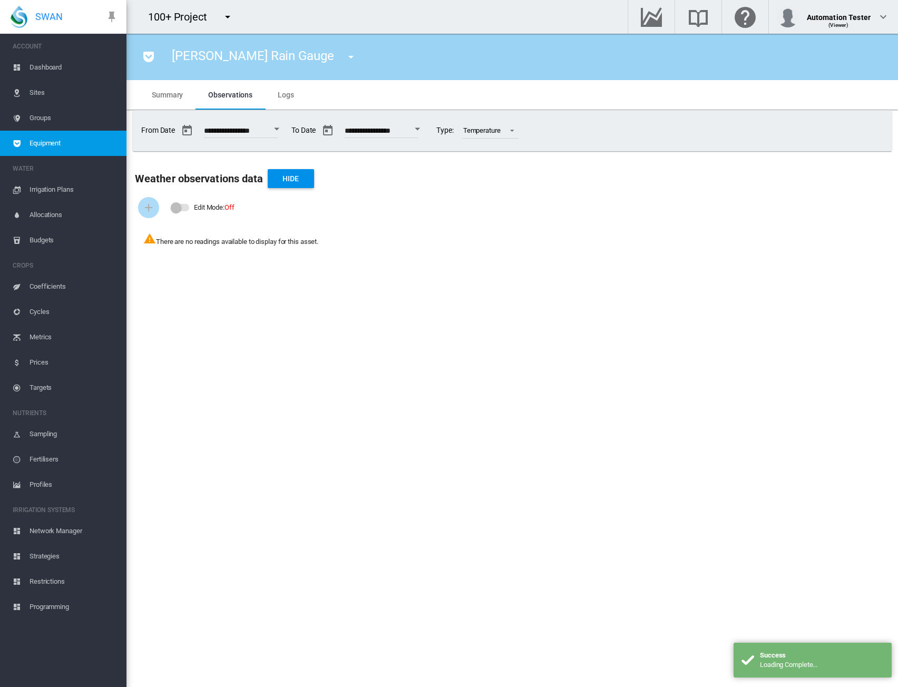
click at [84, 149] on span "Equipment" at bounding box center [74, 143] width 89 height 25
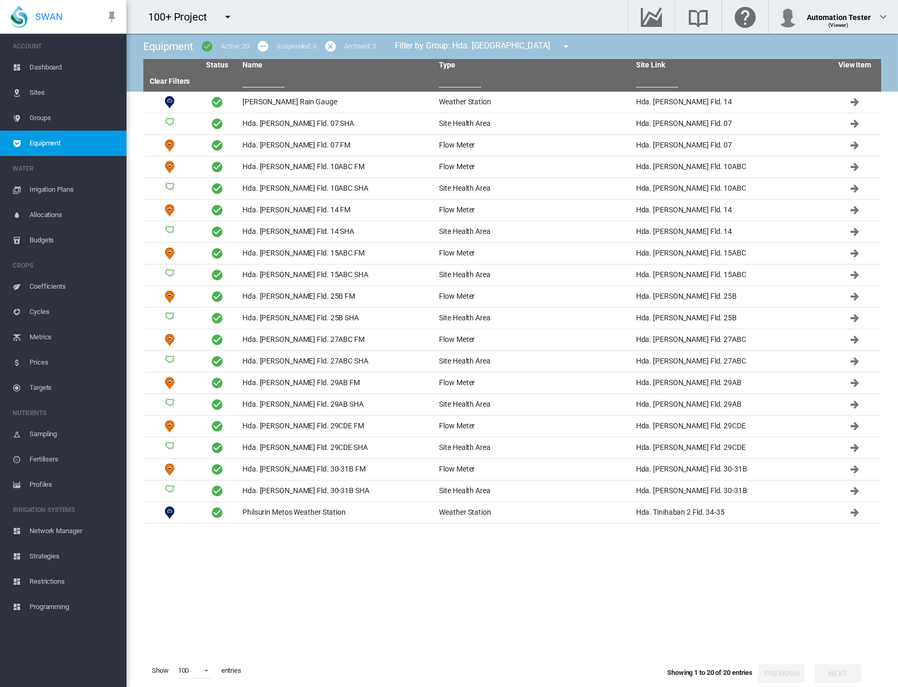
click at [228, 16] on md-icon "icon-menu-down" at bounding box center [227, 17] width 13 height 13
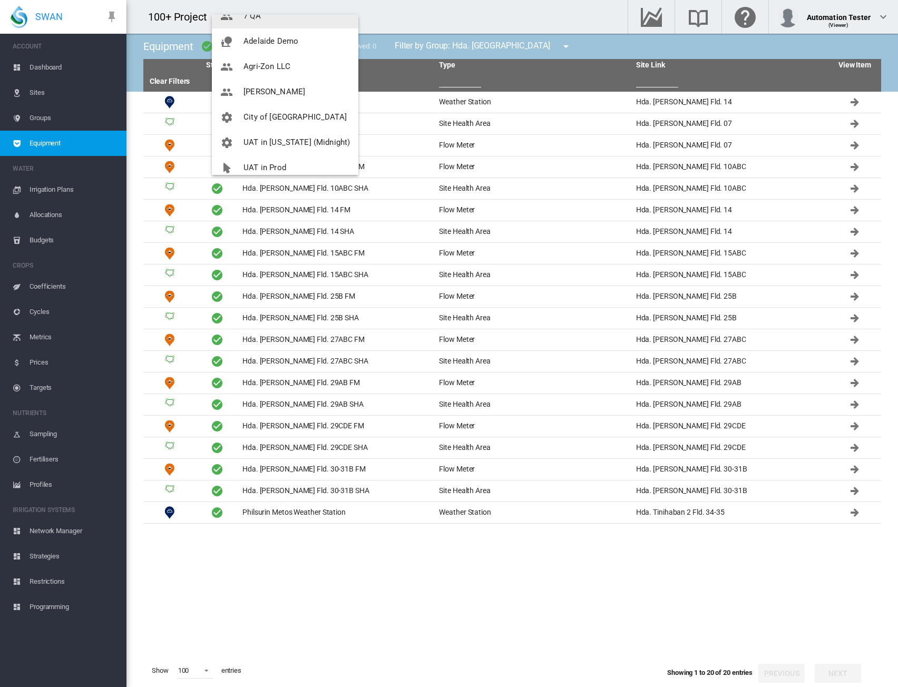
scroll to position [76, 0]
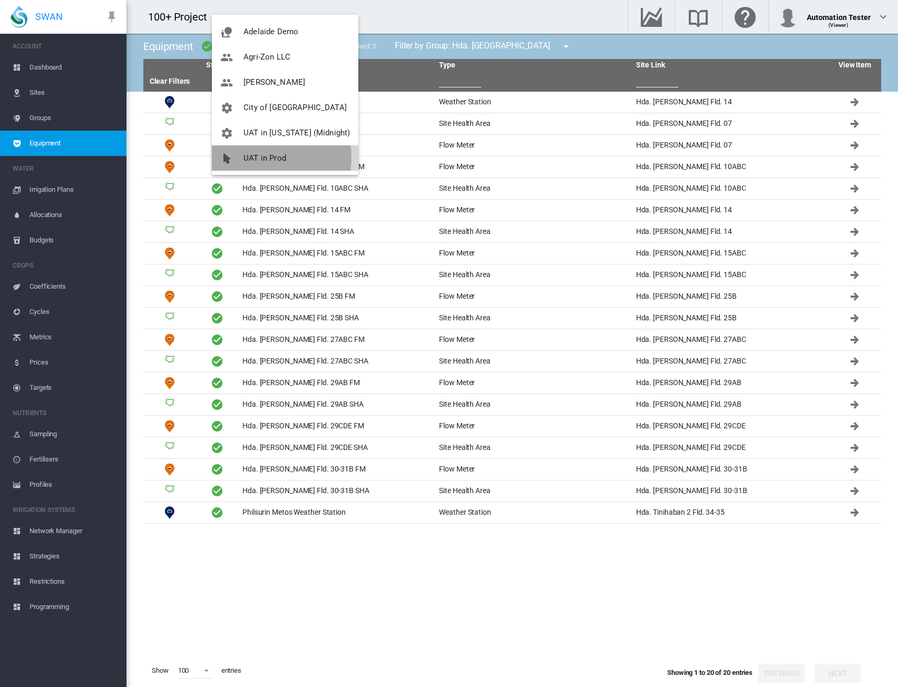
click at [272, 158] on span "UAT in Prod" at bounding box center [265, 157] width 43 height 9
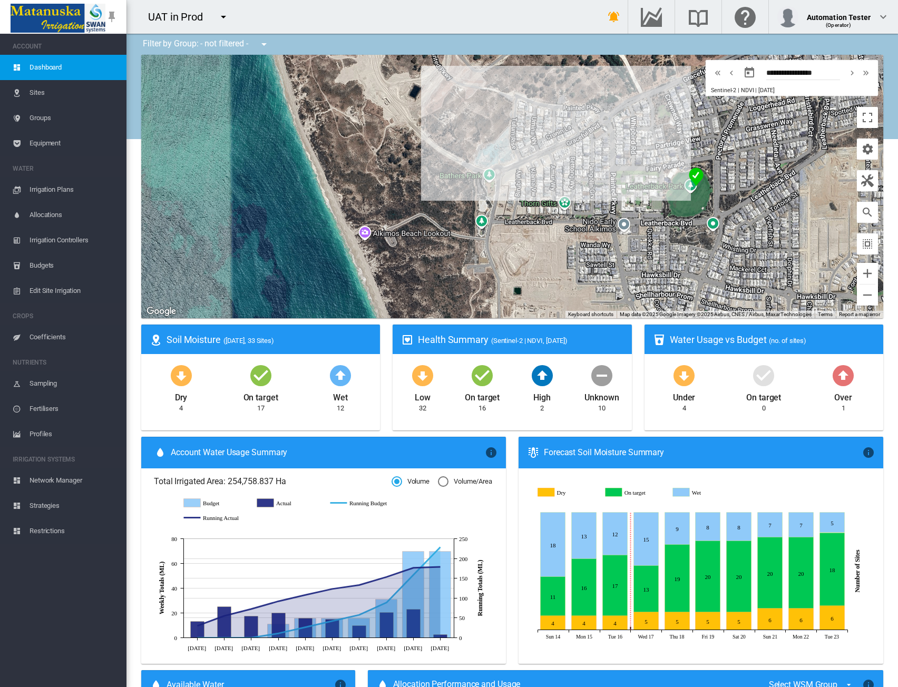
click at [57, 140] on span "Equipment" at bounding box center [74, 143] width 89 height 25
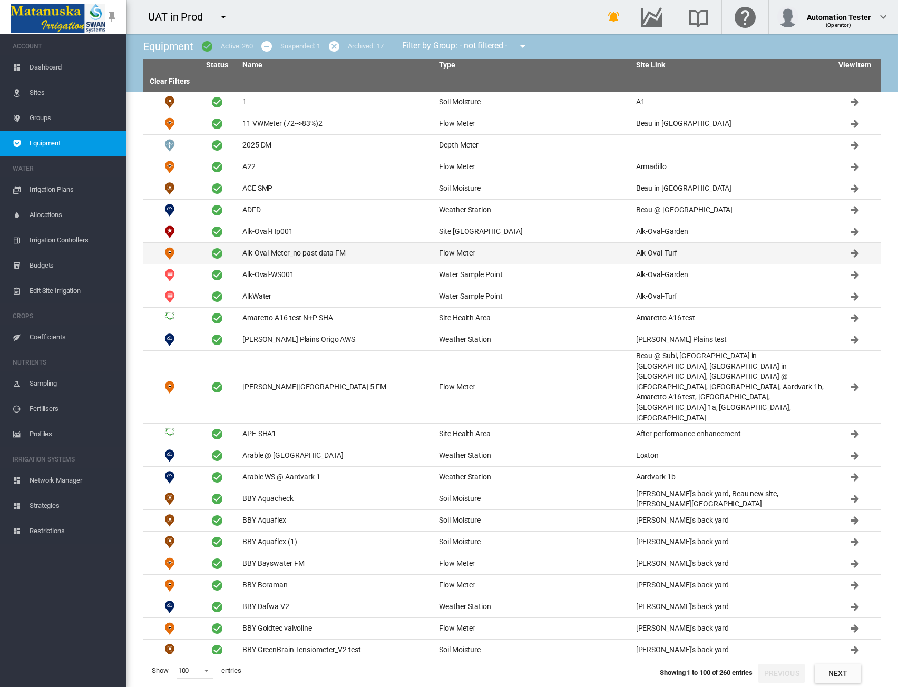
click at [376, 258] on td "Alk-Oval-Meter_no past data FM" at bounding box center [336, 253] width 197 height 21
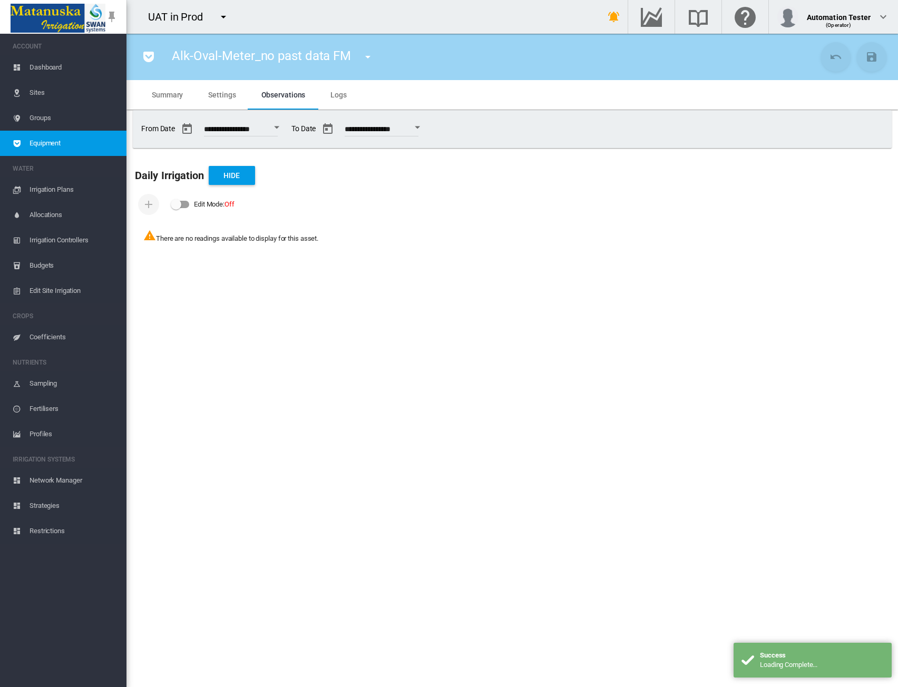
click at [34, 145] on span "Equipment" at bounding box center [74, 143] width 89 height 25
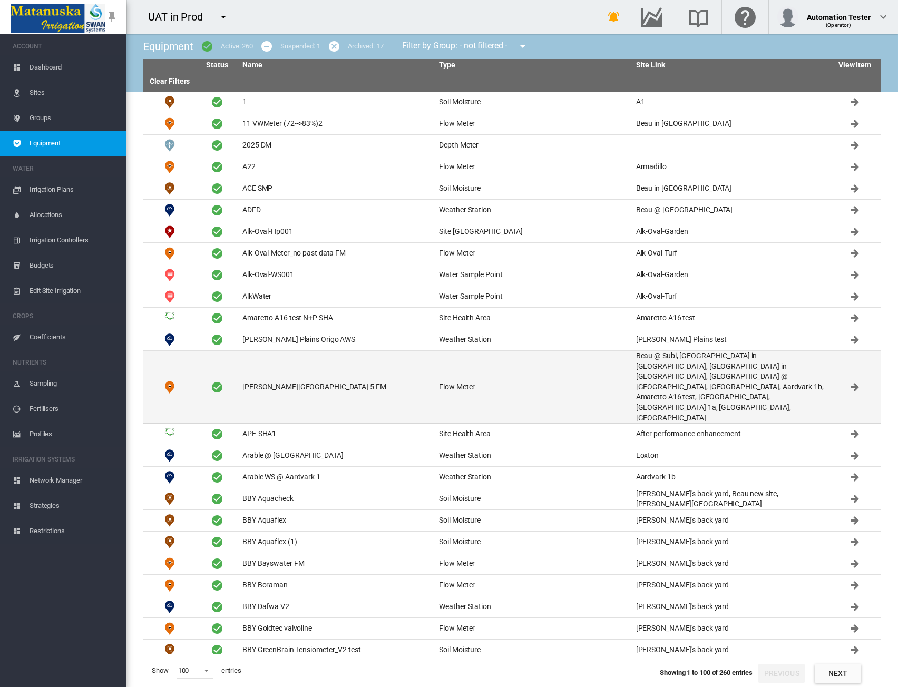
click at [382, 373] on td "Anna Plains station 5 FM" at bounding box center [336, 387] width 197 height 72
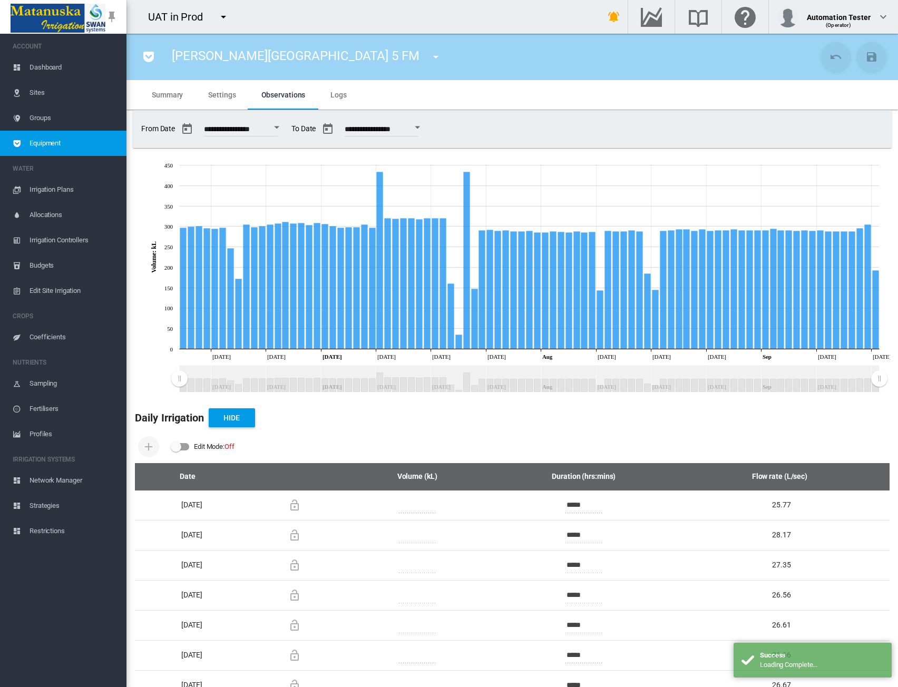
click at [150, 57] on md-icon "icon-pocket" at bounding box center [148, 57] width 13 height 13
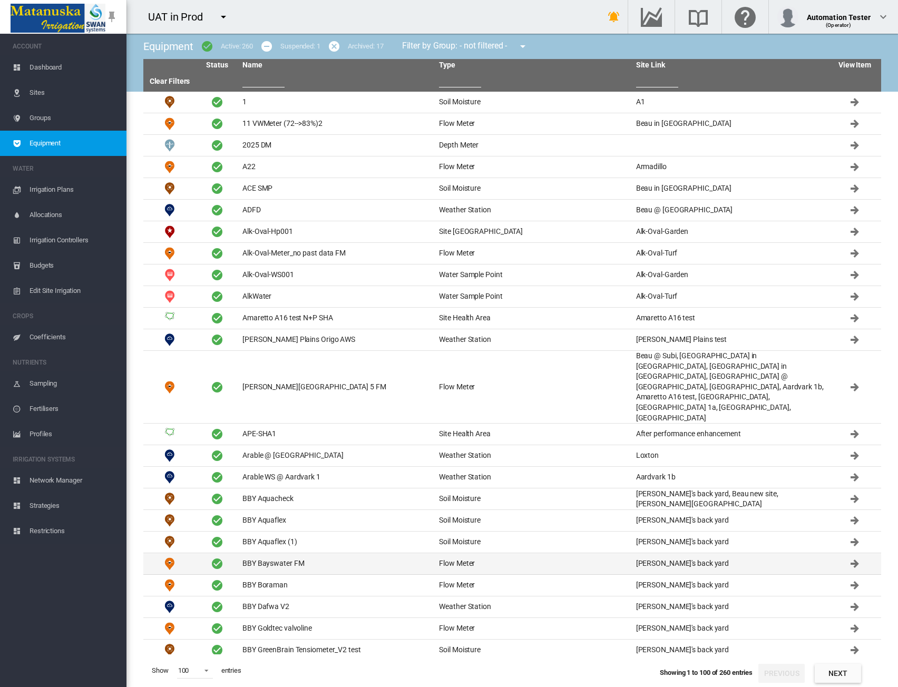
click at [334, 554] on td "BBY Bayswater FM" at bounding box center [336, 564] width 197 height 21
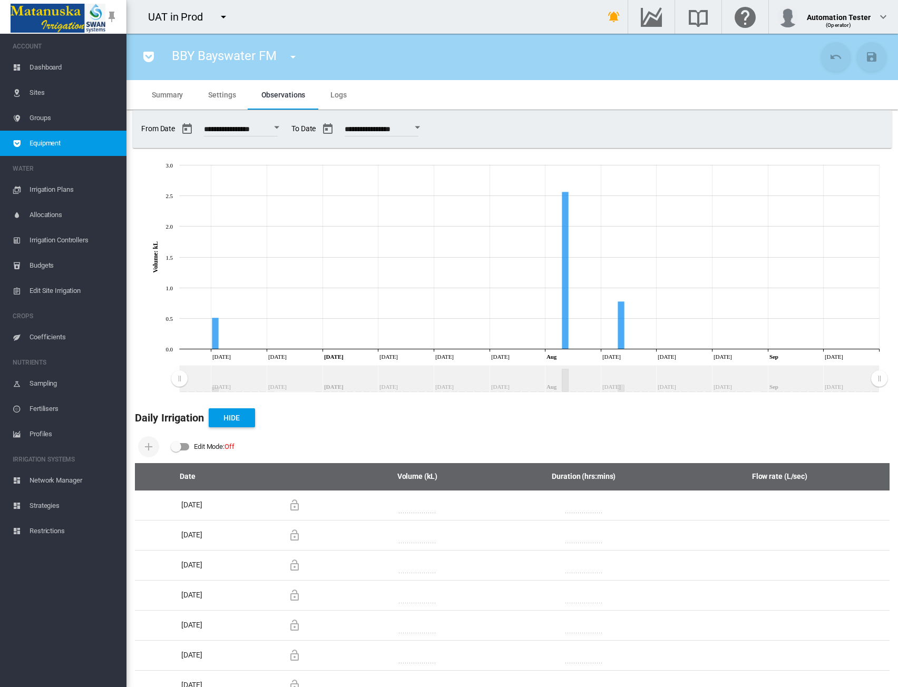
click at [182, 444] on div "Edit Mode:\a \a Off" at bounding box center [180, 446] width 18 height 7
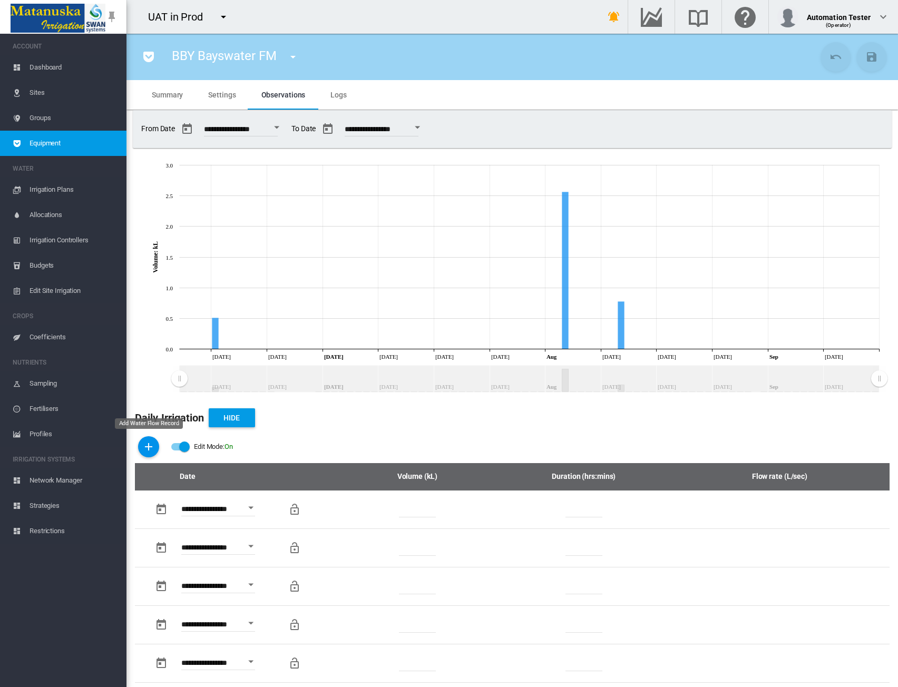
click at [151, 445] on md-icon "icon-plus" at bounding box center [148, 447] width 13 height 13
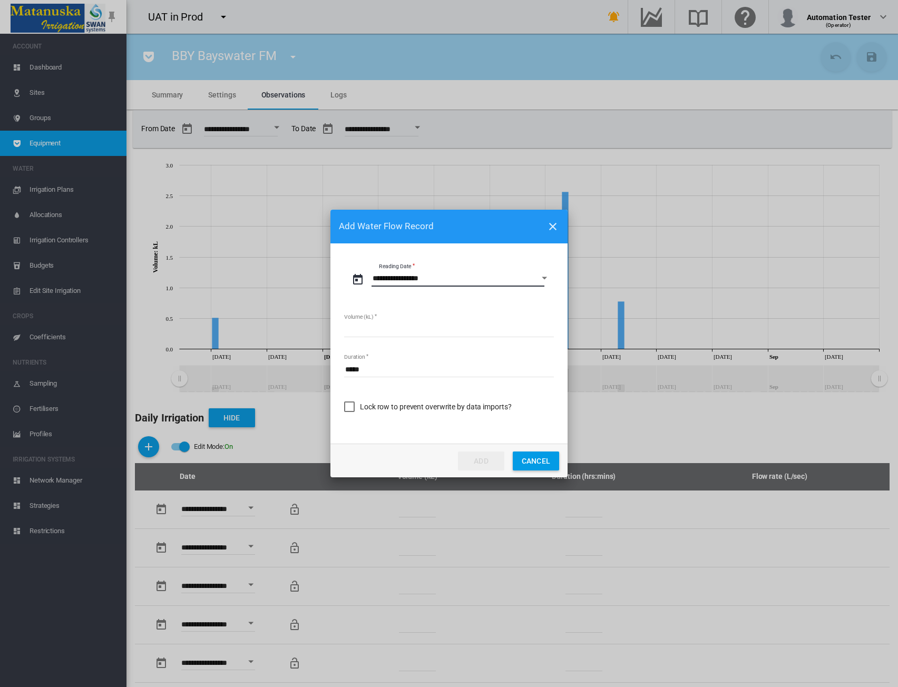
click at [455, 282] on input "**********" at bounding box center [458, 279] width 173 height 16
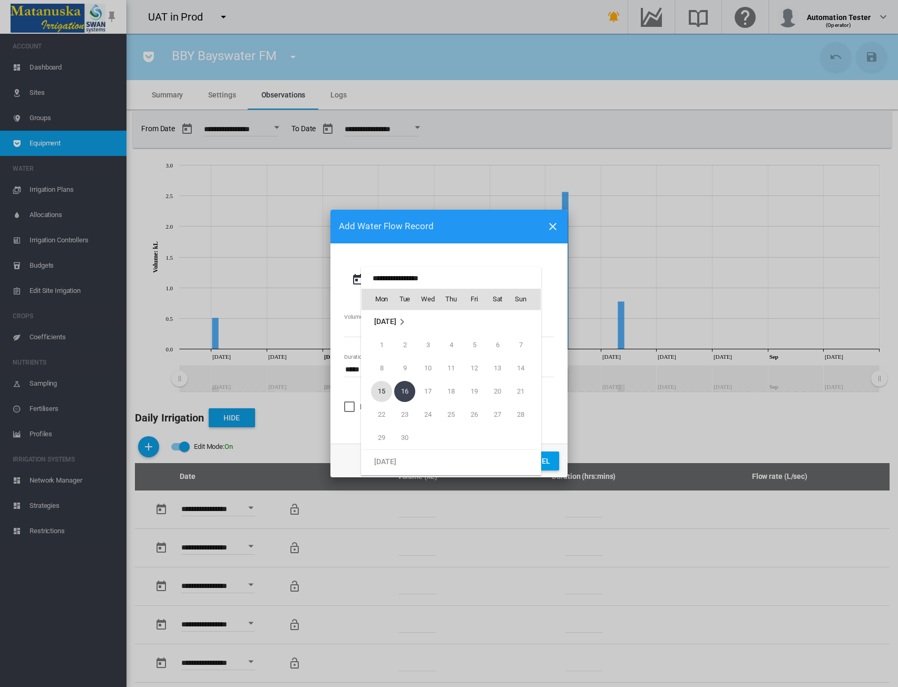
click at [385, 387] on span "15" at bounding box center [381, 391] width 21 height 21
type input "**********"
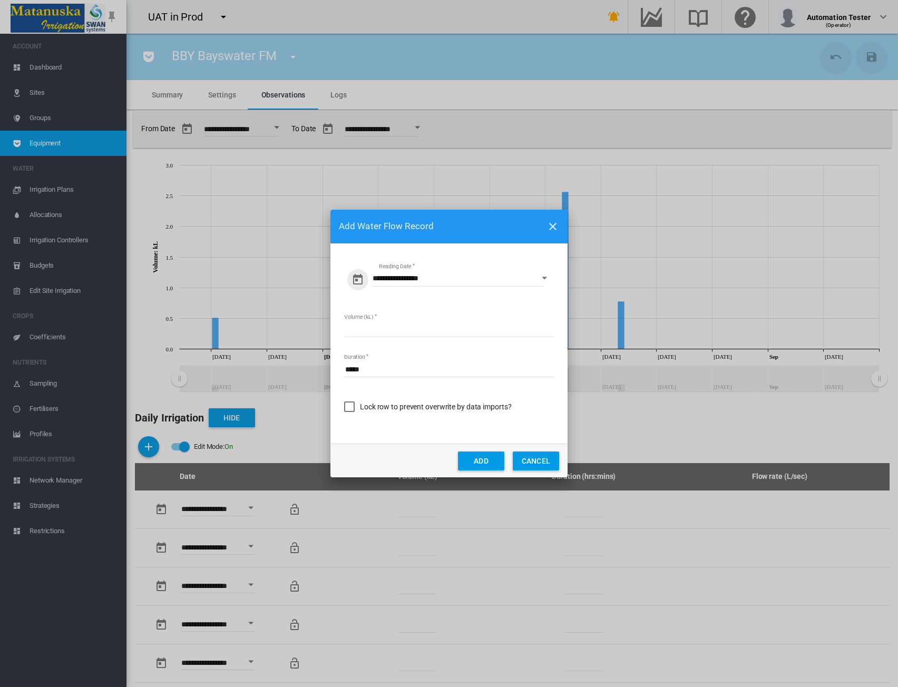
drag, startPoint x: 356, startPoint y: 326, endPoint x: 328, endPoint y: 331, distance: 28.3
click at [328, 331] on div "**********" at bounding box center [449, 343] width 898 height 687
click at [499, 307] on md-input-container "**********" at bounding box center [449, 290] width 212 height 41
drag, startPoint x: 358, startPoint y: 327, endPoint x: 321, endPoint y: 332, distance: 37.7
click at [321, 332] on div "**********" at bounding box center [449, 343] width 898 height 687
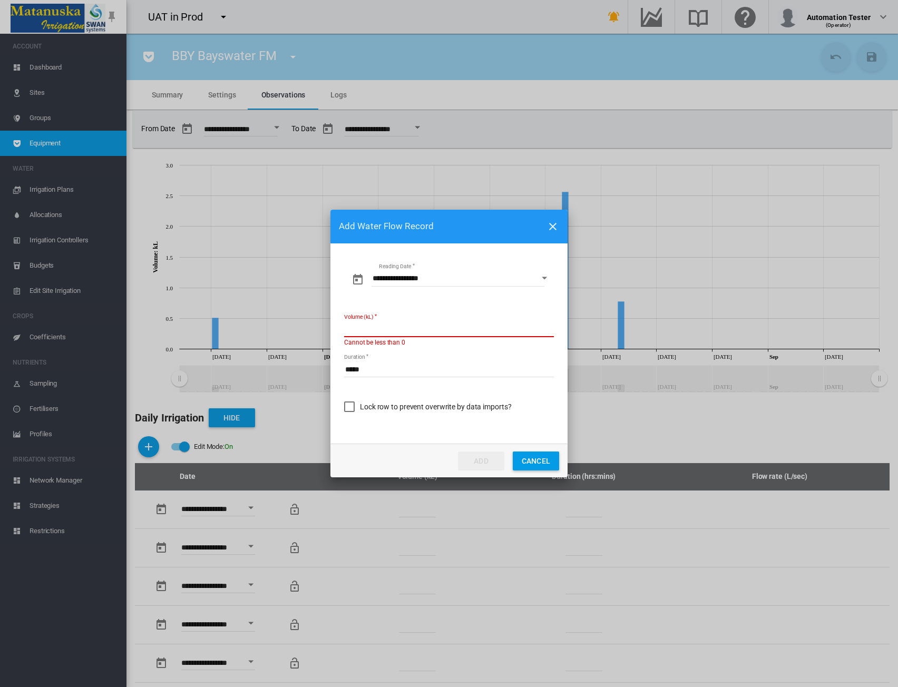
paste input "**********"
click at [380, 329] on input "**********" at bounding box center [449, 330] width 210 height 16
click at [390, 327] on input "**********" at bounding box center [449, 330] width 210 height 16
click at [507, 351] on md-input-container "**********" at bounding box center [449, 336] width 212 height 31
click at [390, 326] on input "**********" at bounding box center [449, 330] width 210 height 16
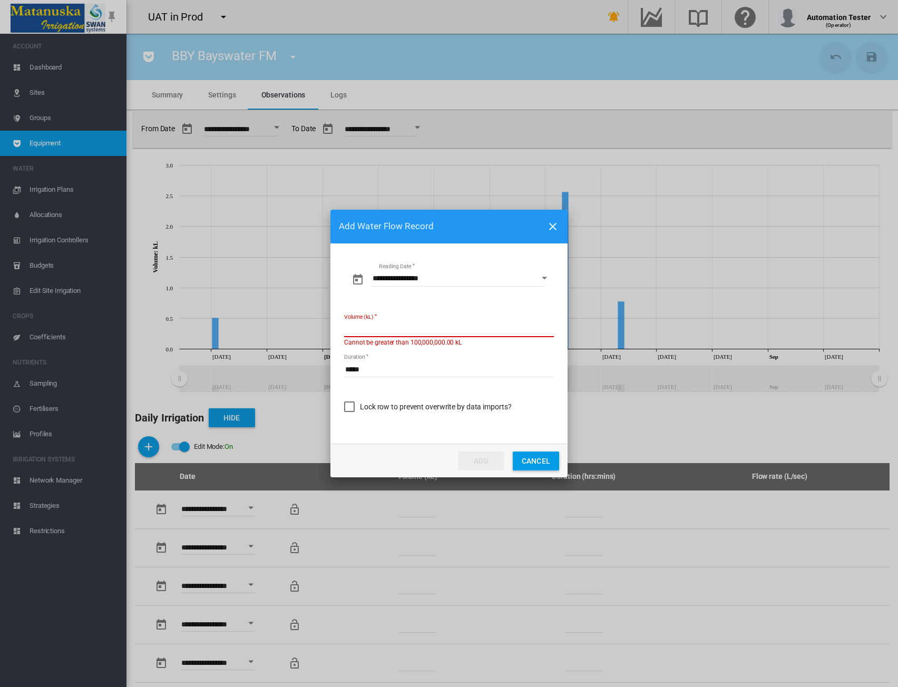
drag, startPoint x: 397, startPoint y: 327, endPoint x: 319, endPoint y: 328, distance: 77.5
click at [319, 328] on div "**********" at bounding box center [449, 343] width 898 height 687
type input "**"
click at [473, 460] on button "ADD" at bounding box center [481, 461] width 46 height 19
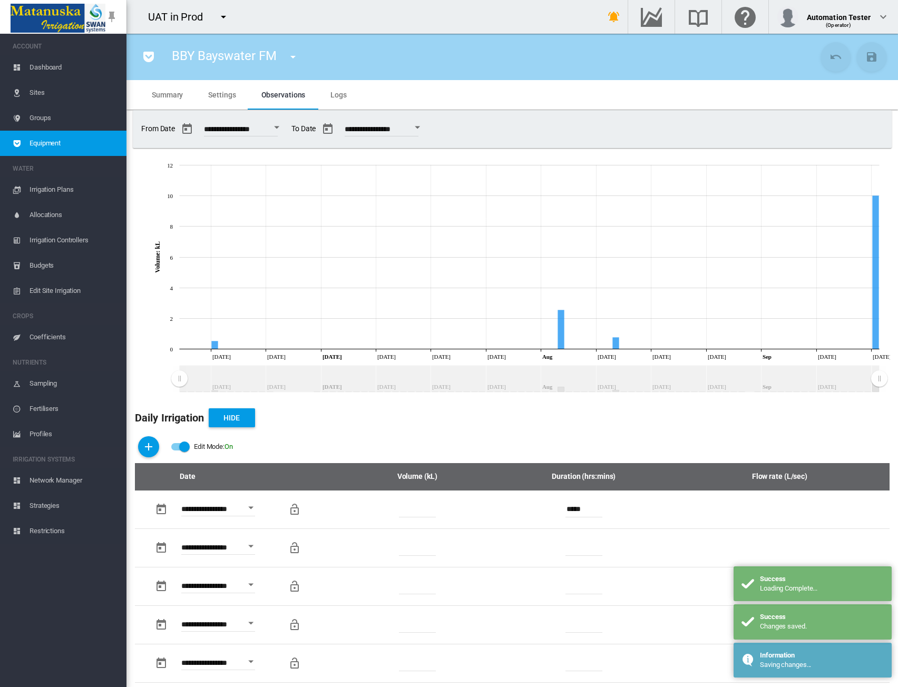
click at [180, 448] on div "Edit Mode:\a \a Off" at bounding box center [184, 447] width 11 height 11
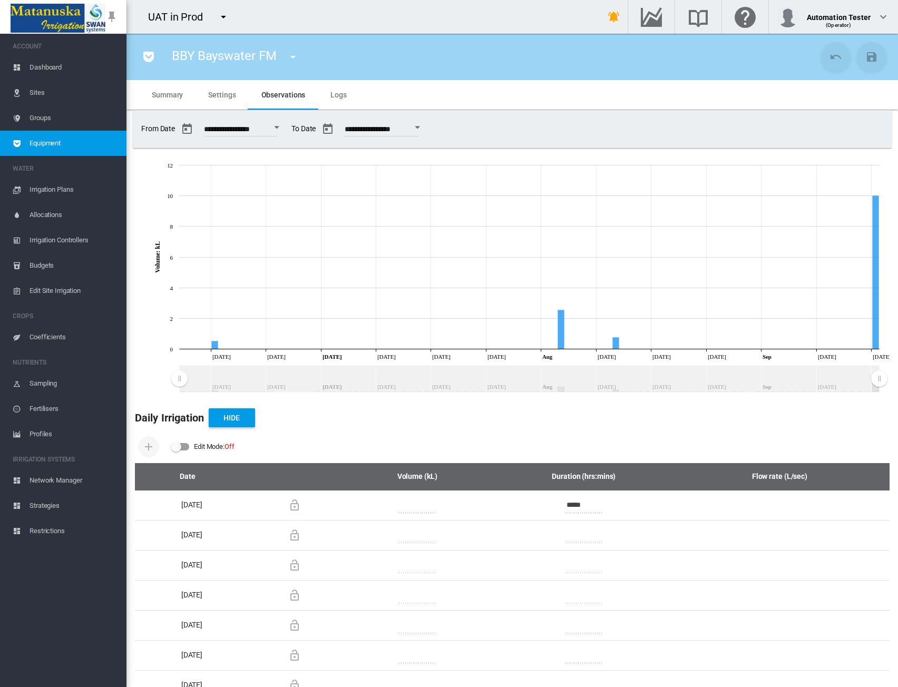
click at [86, 142] on span "Equipment" at bounding box center [74, 143] width 89 height 25
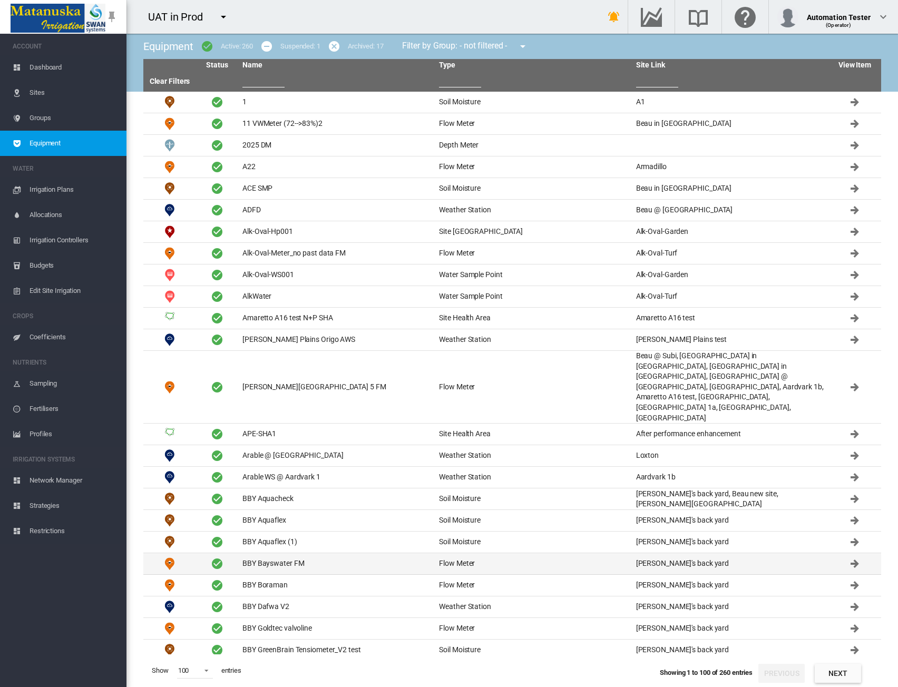
click at [331, 554] on td "BBY Bayswater FM" at bounding box center [336, 564] width 197 height 21
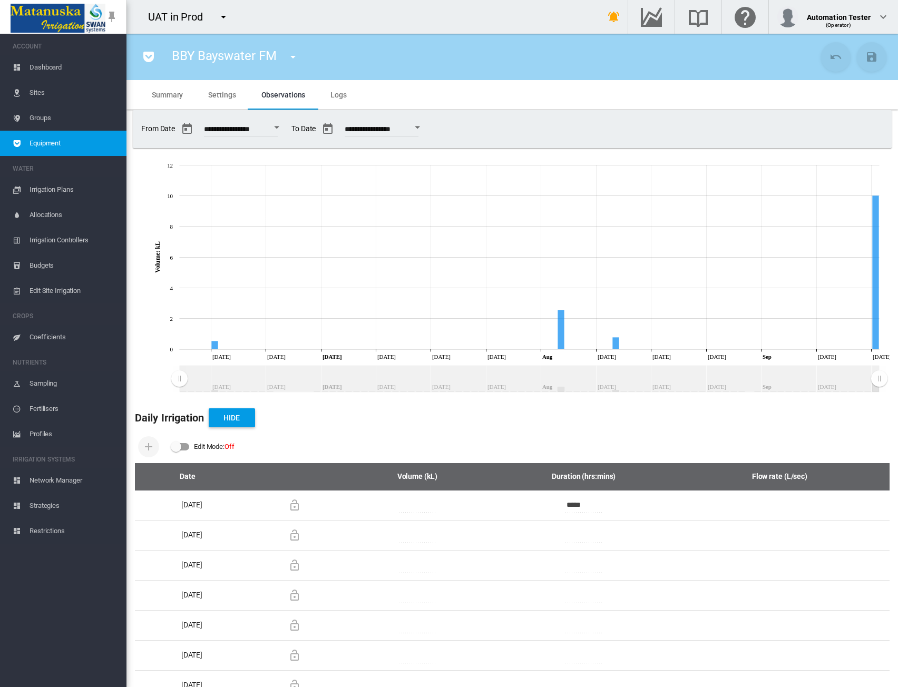
click at [186, 448] on div "Edit Mode:\a \a Off" at bounding box center [180, 446] width 18 height 7
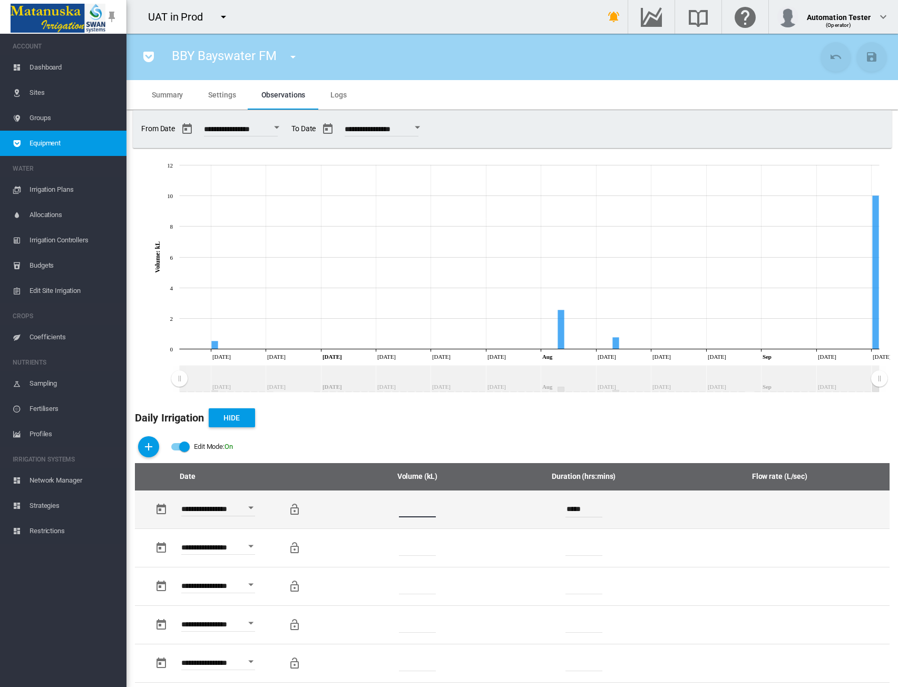
click at [411, 507] on input "**" at bounding box center [417, 510] width 37 height 16
drag, startPoint x: 411, startPoint y: 509, endPoint x: 396, endPoint y: 512, distance: 15.6
click at [396, 512] on td "**" at bounding box center [417, 510] width 137 height 38
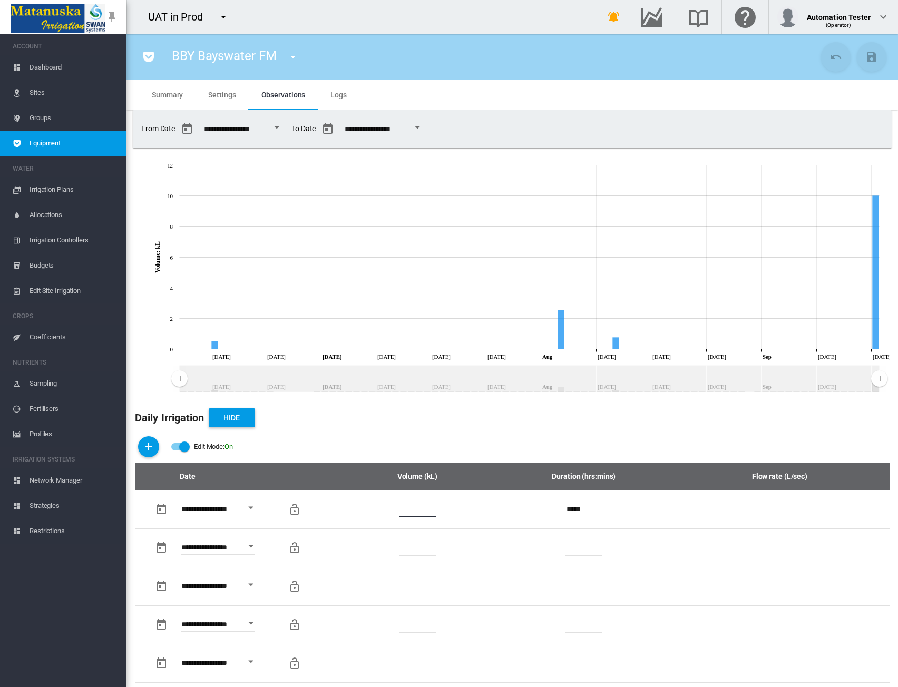
paste input "**********"
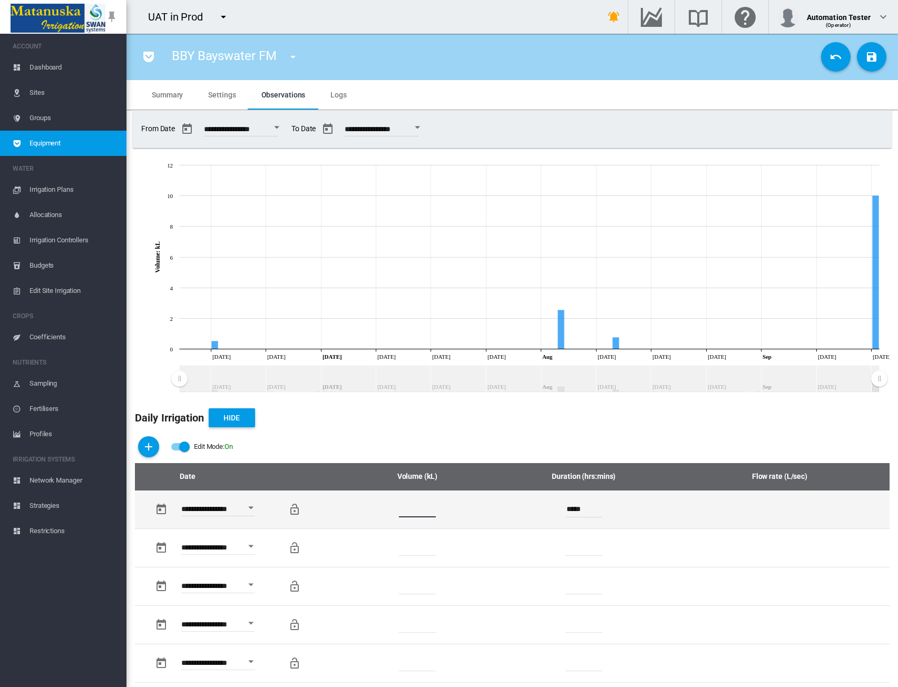
click at [428, 511] on input "**********" at bounding box center [417, 510] width 37 height 16
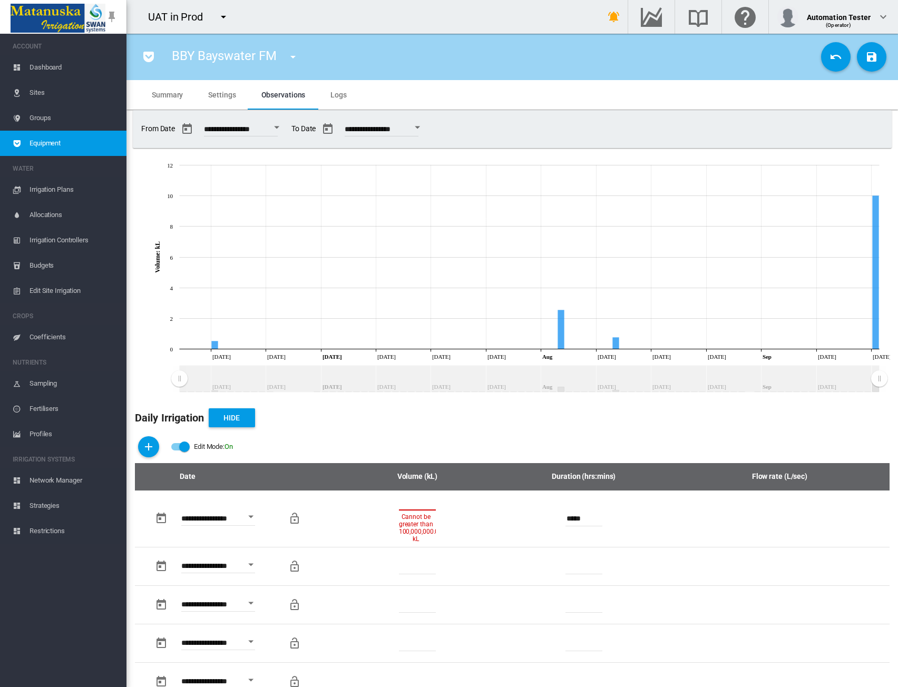
click at [506, 421] on div "Daily Irrigation Hide" at bounding box center [512, 417] width 755 height 25
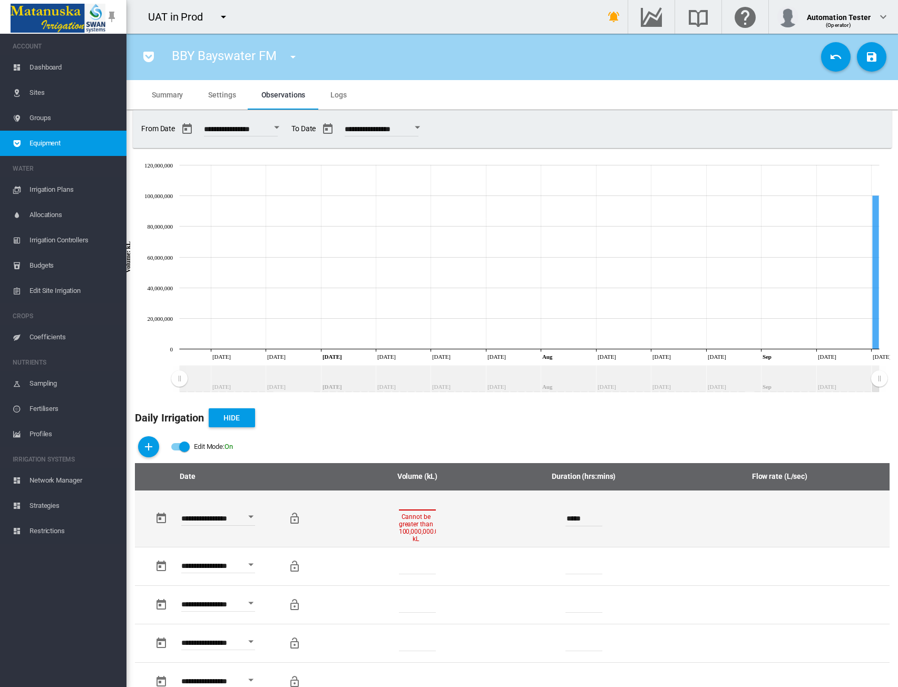
click at [414, 498] on input "**********" at bounding box center [417, 503] width 37 height 16
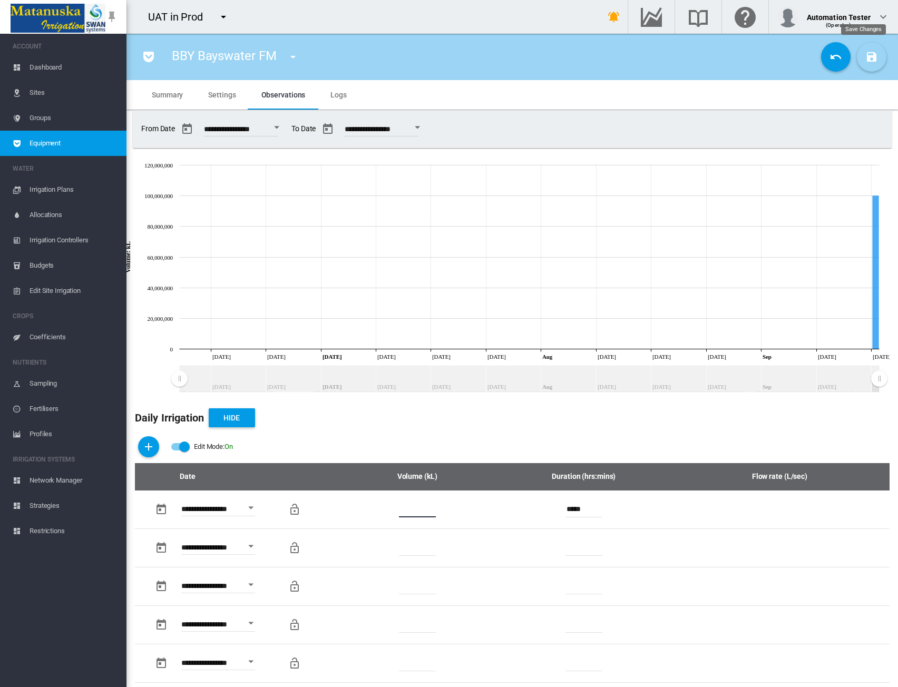
type input "**"
click at [871, 62] on button "Save Changes" at bounding box center [872, 57] width 30 height 30
click at [224, 101] on md-tab-item "Settings" at bounding box center [222, 95] width 53 height 30
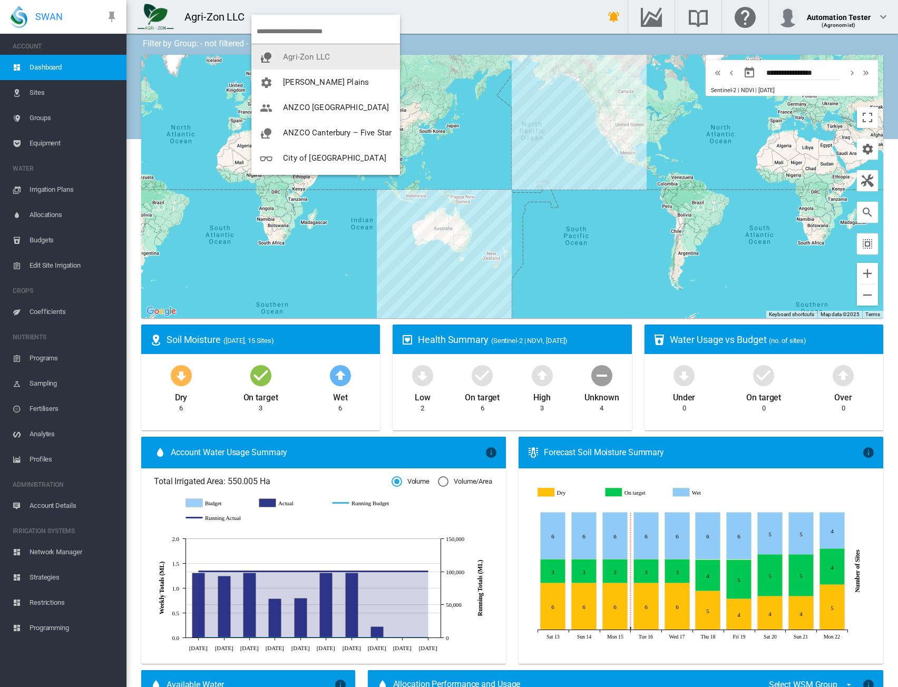
click at [315, 56] on span "Agri-Zon LLC" at bounding box center [306, 56] width 47 height 9
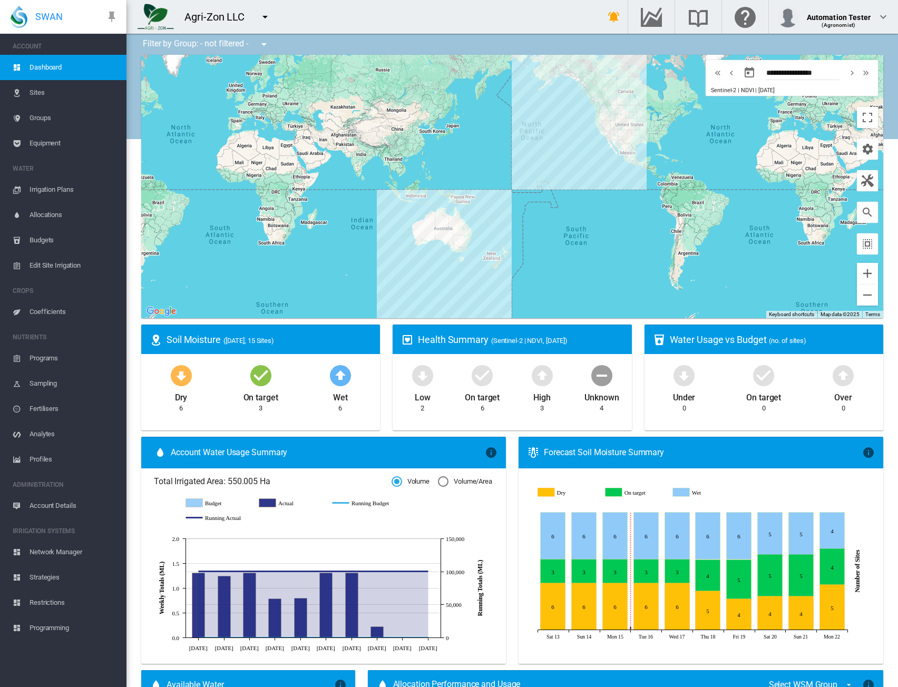
click at [57, 144] on span "Equipment" at bounding box center [74, 143] width 89 height 25
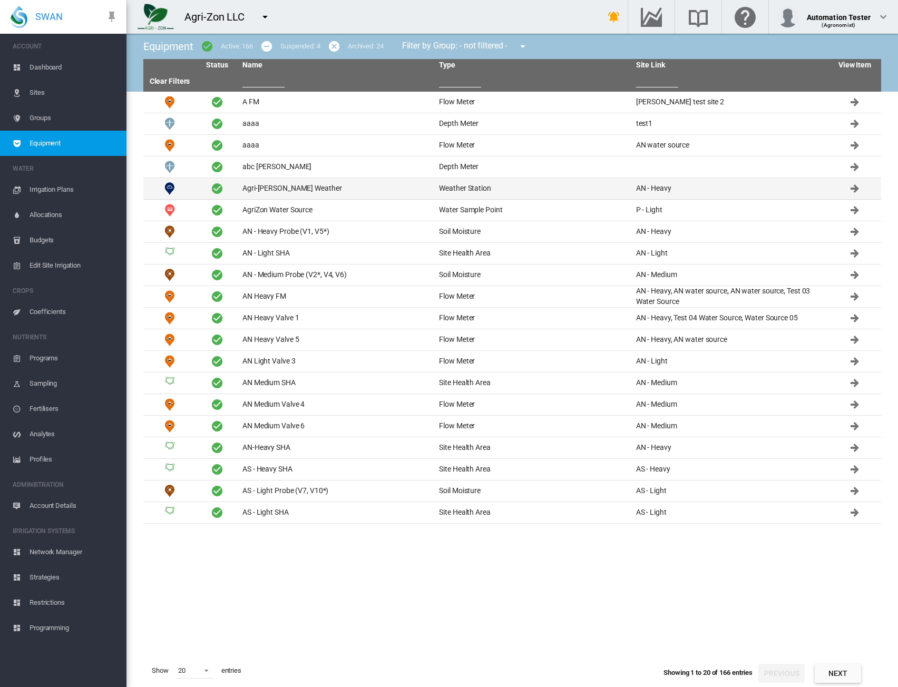
click at [338, 189] on td "Agri-[PERSON_NAME] Weather" at bounding box center [336, 188] width 197 height 21
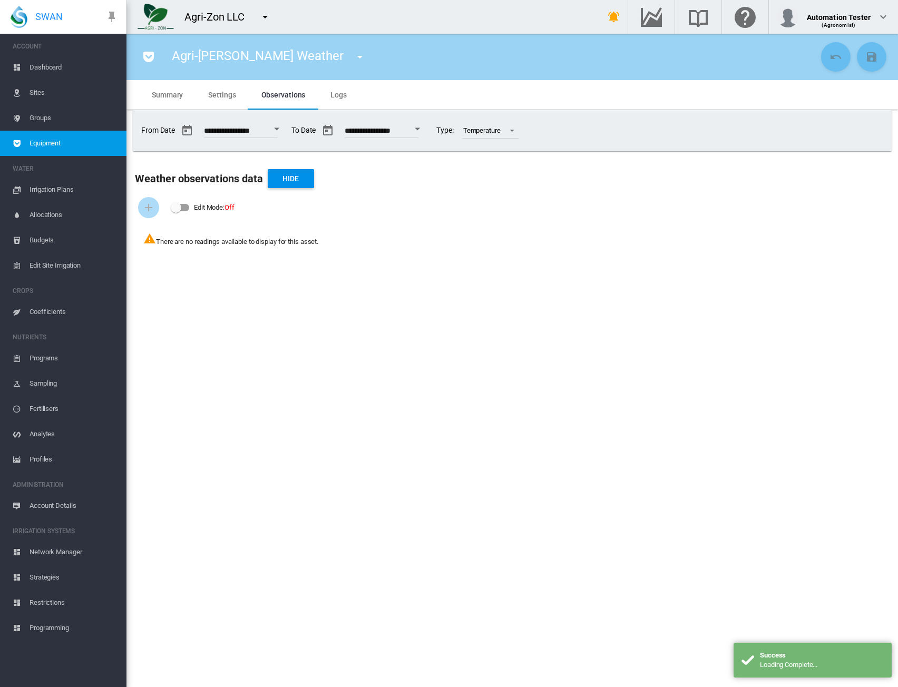
click at [219, 100] on md-tab-item "Settings" at bounding box center [222, 95] width 53 height 30
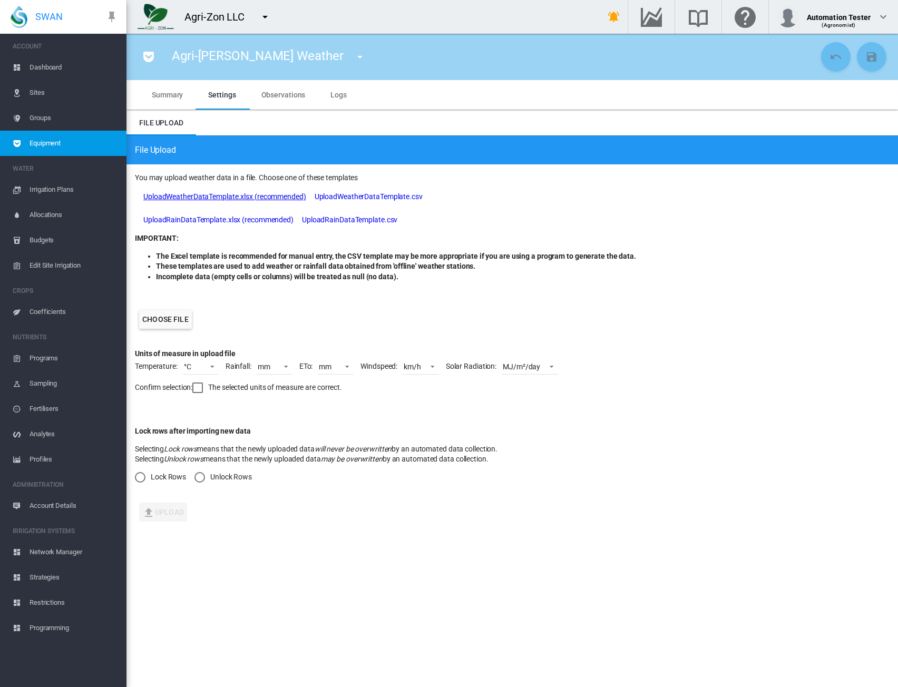
click at [285, 193] on link "UploadWeatherDataTemplate.xlsx (recommended)" at bounding box center [224, 197] width 163 height 11
click at [202, 387] on div at bounding box center [197, 388] width 11 height 11
click at [182, 318] on label "Choose file" at bounding box center [165, 319] width 53 height 19
click at [0, 0] on input "Choose file" at bounding box center [0, 0] width 0 height 0
click at [199, 477] on div "Unlock Rows" at bounding box center [200, 477] width 11 height 11
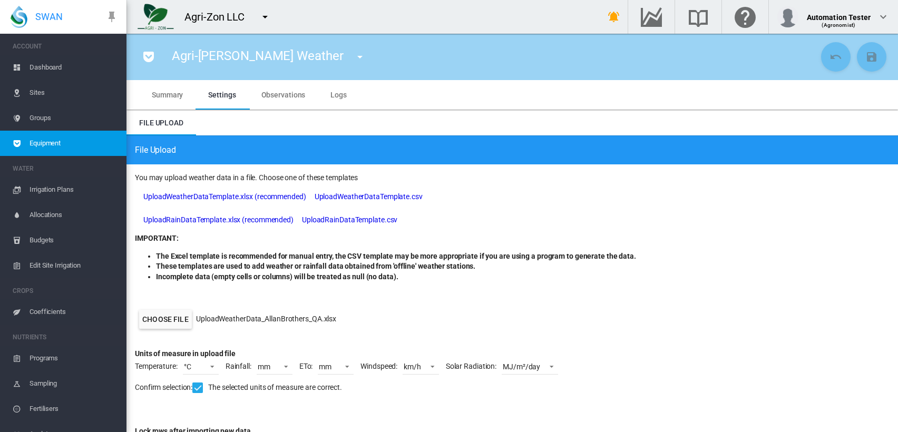
scroll to position [101, 0]
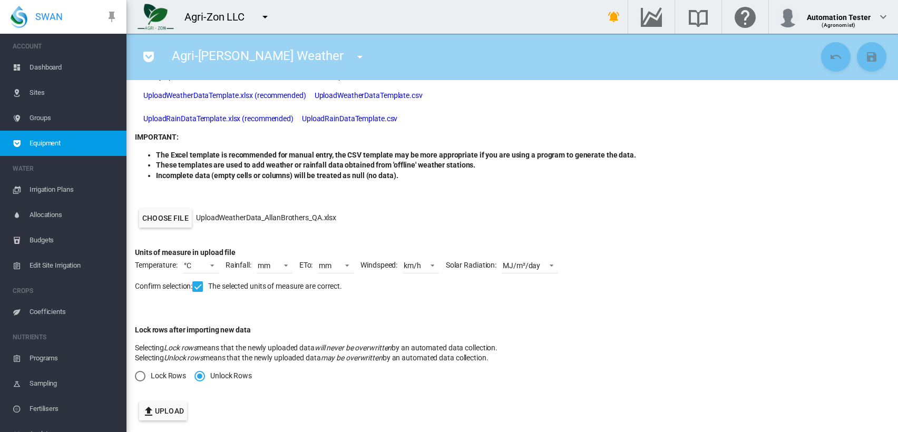
click at [158, 411] on button "Upload" at bounding box center [163, 411] width 48 height 19
